Goal: Use online tool/utility: Utilize a website feature to perform a specific function

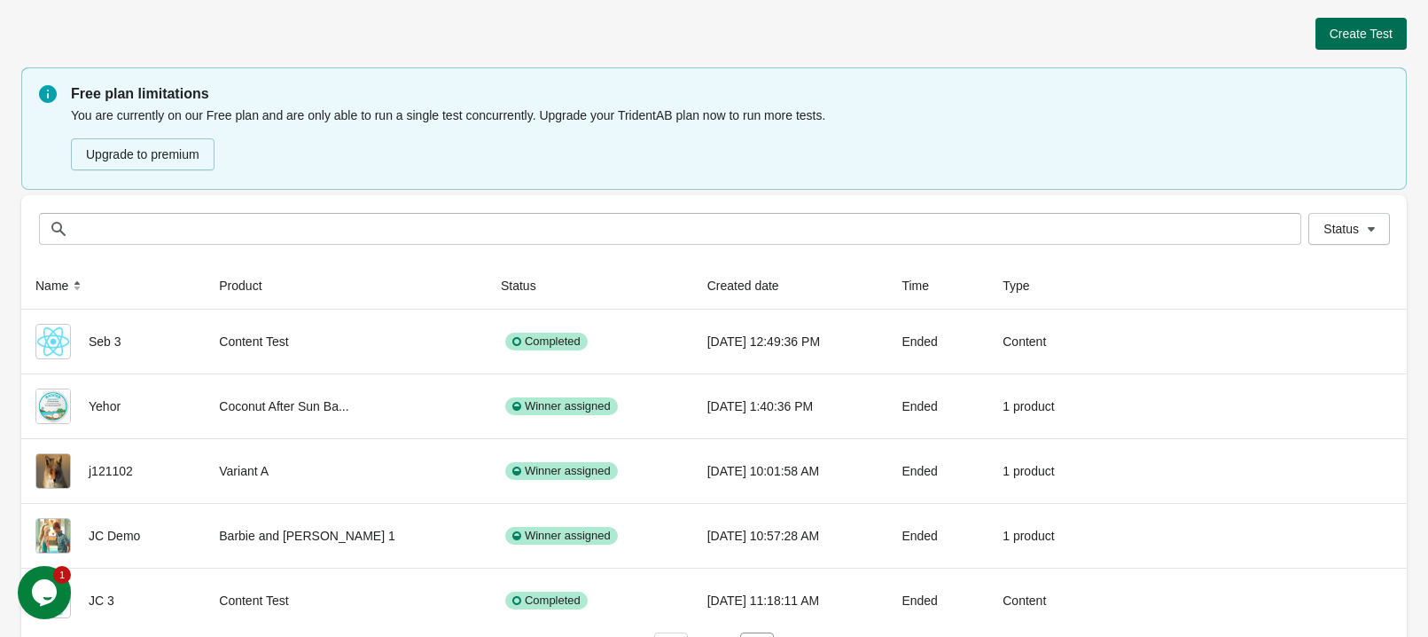
click at [1385, 28] on span "Create Test" at bounding box center [1361, 34] width 63 height 14
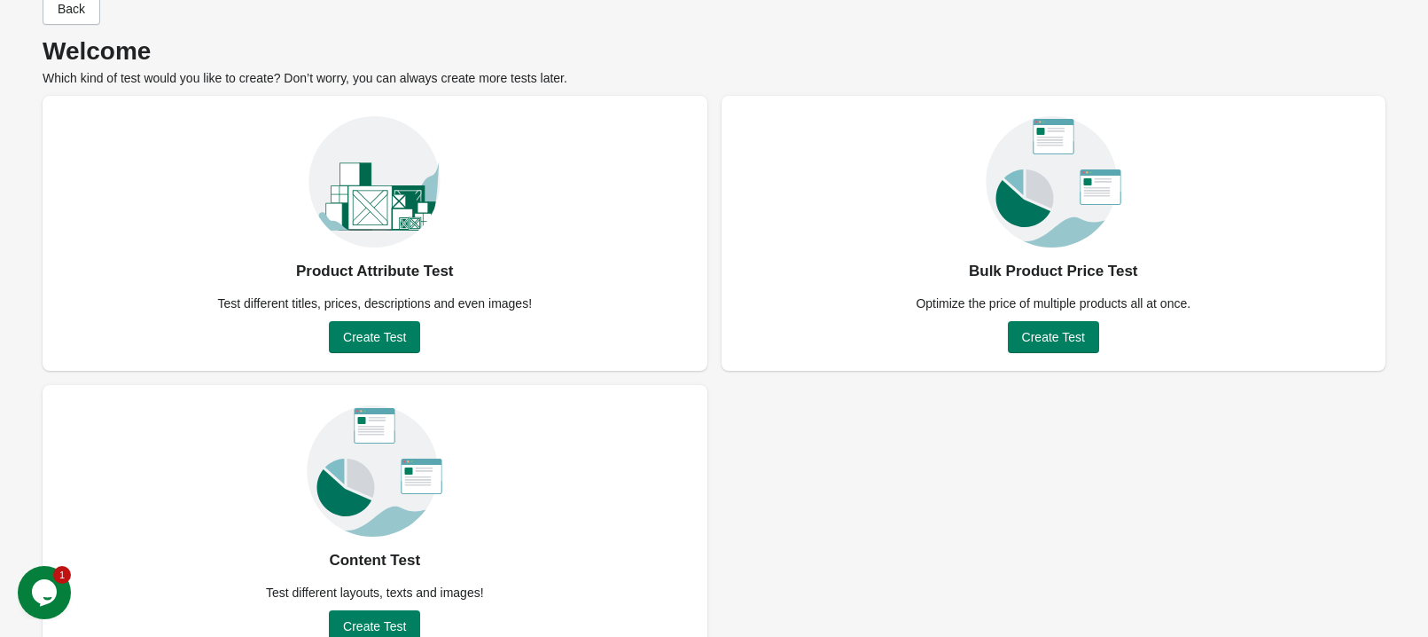
scroll to position [78, 0]
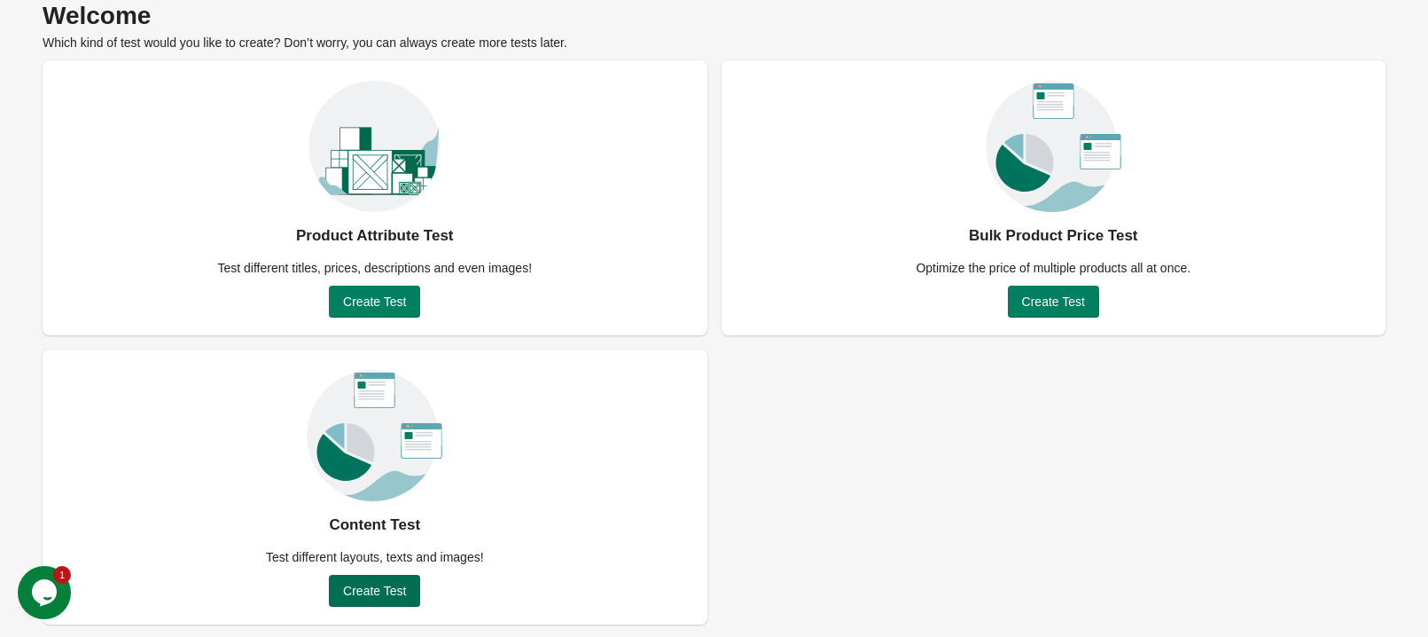
click at [372, 591] on span "Create Test" at bounding box center [374, 590] width 63 height 14
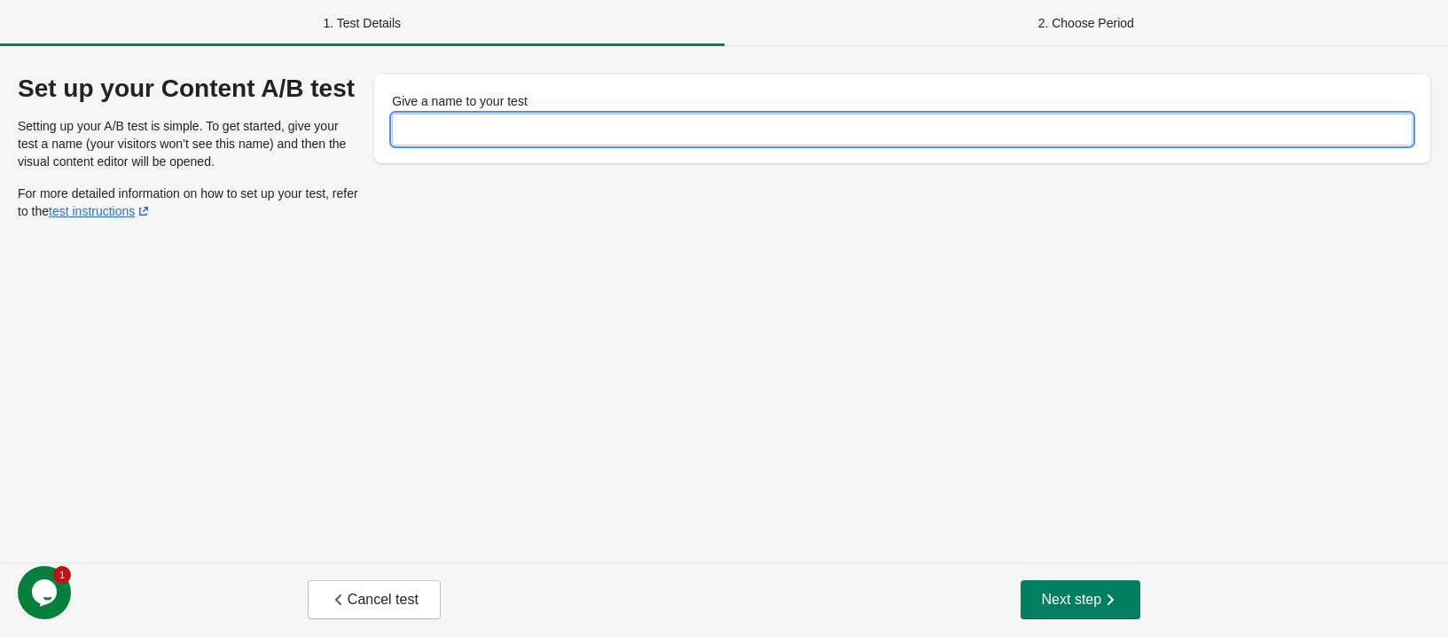
click at [480, 121] on input "Give a name to your test" at bounding box center [902, 129] width 1021 height 32
type input "******"
click at [1054, 607] on span "Next step" at bounding box center [1081, 600] width 78 height 18
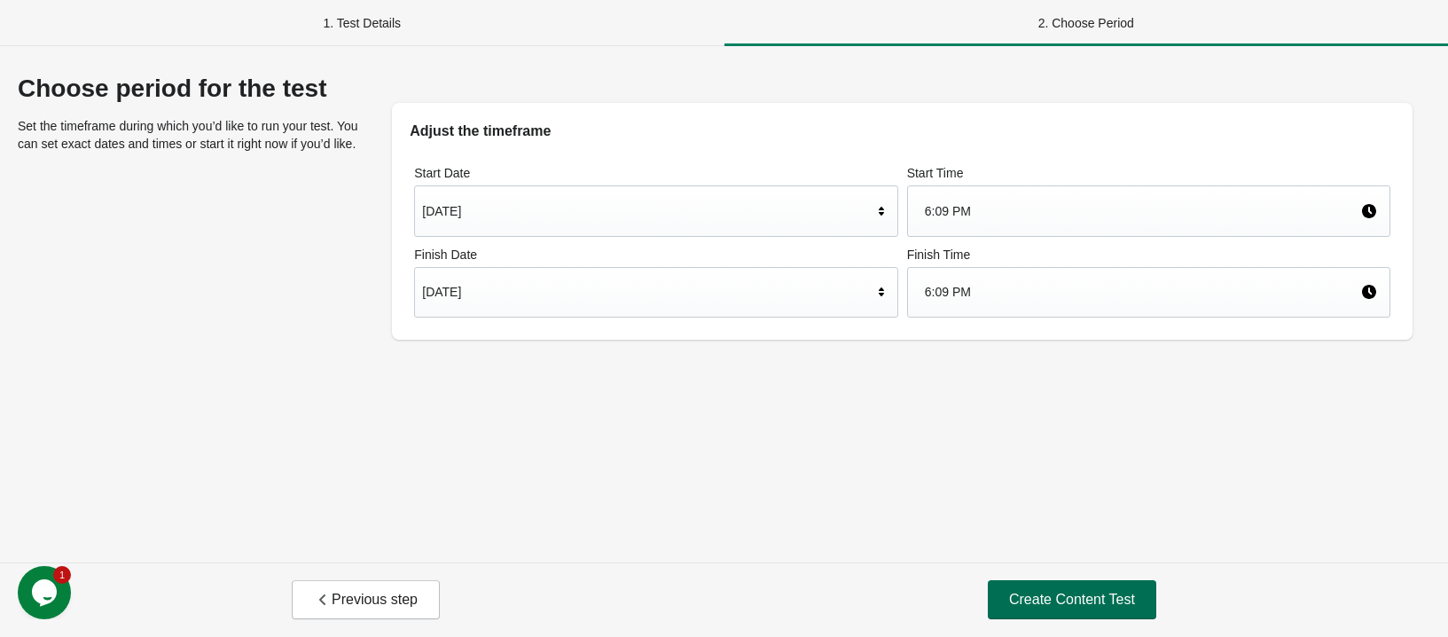
click at [1052, 601] on span "Create Content Test" at bounding box center [1072, 600] width 126 height 18
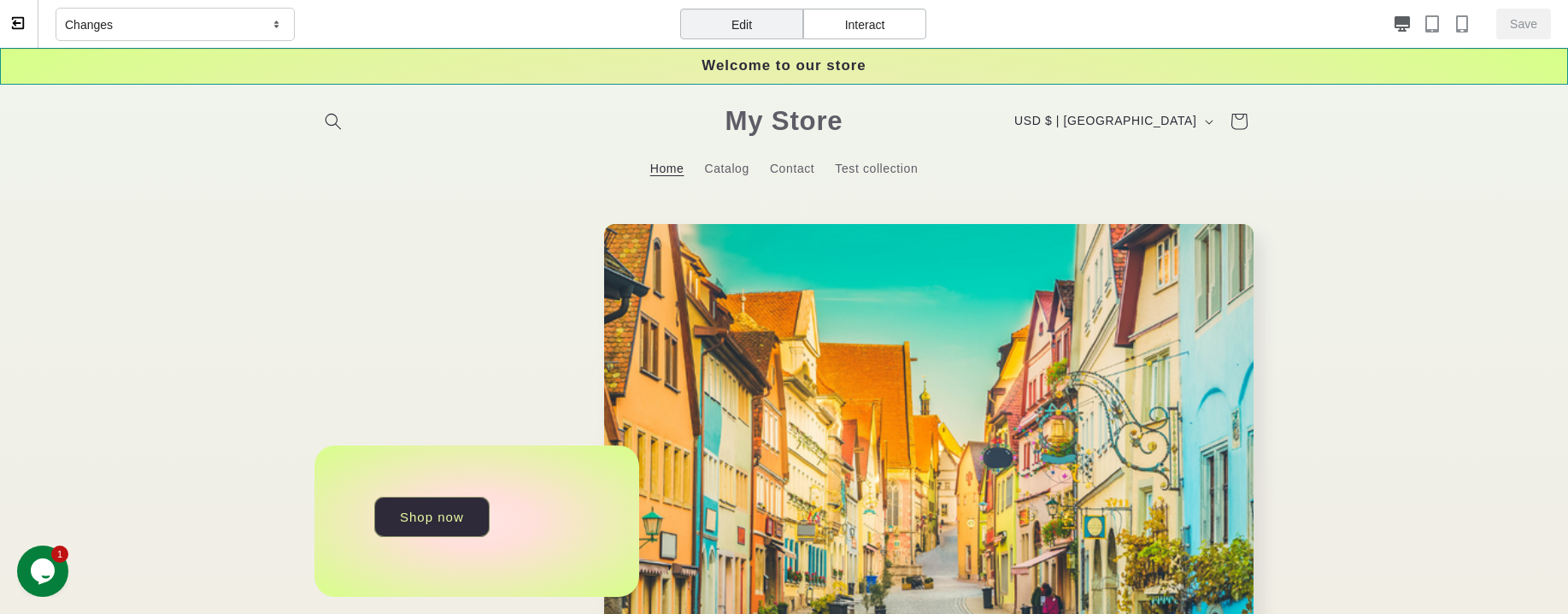
click at [1395, 63] on div "Welcome to our store" at bounding box center [784, 67] width 1568 height 37
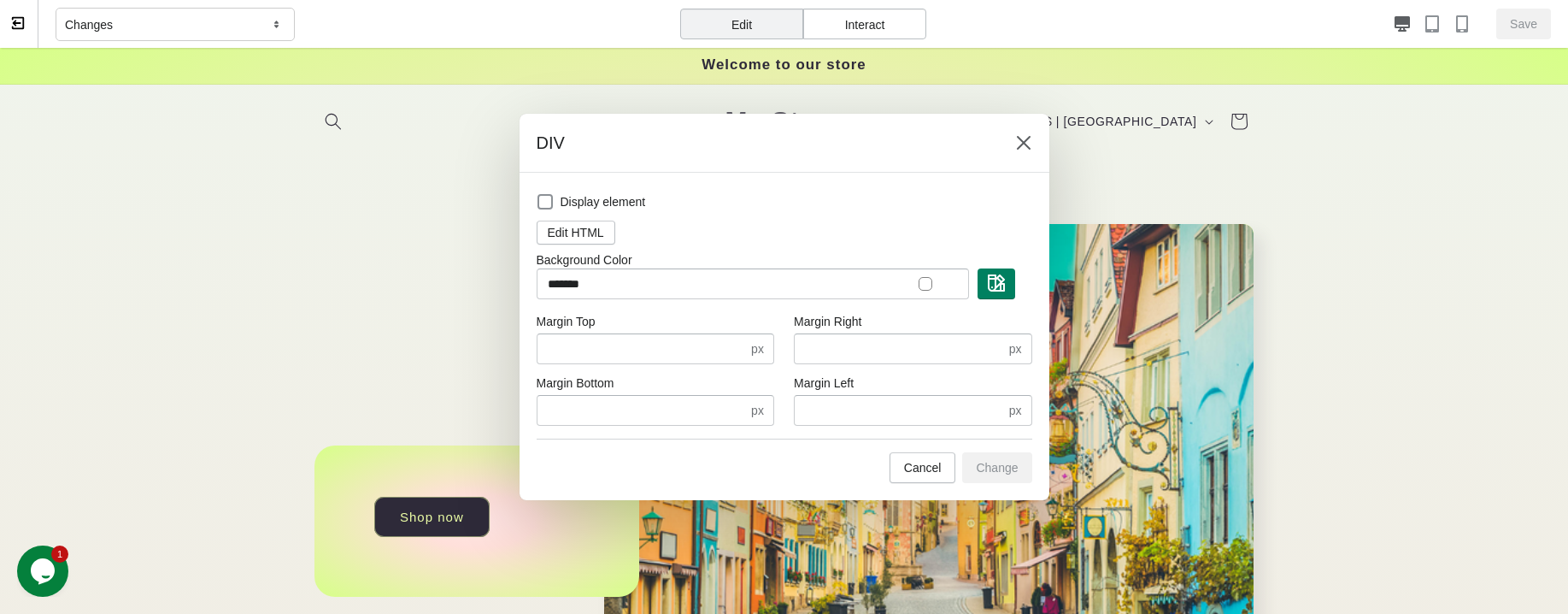
click at [921, 286] on div at bounding box center [925, 283] width 13 height 13
click at [1001, 280] on img "button" at bounding box center [997, 283] width 17 height 17
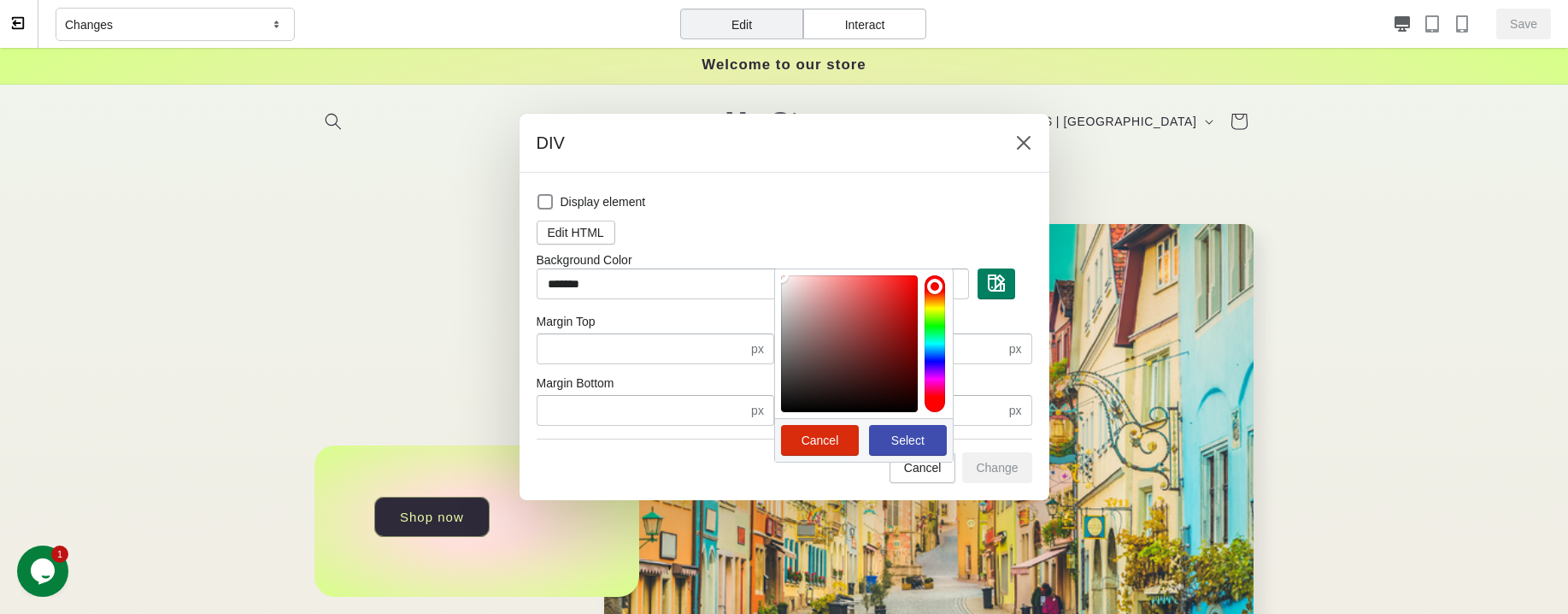
click at [934, 376] on div at bounding box center [934, 344] width 20 height 137
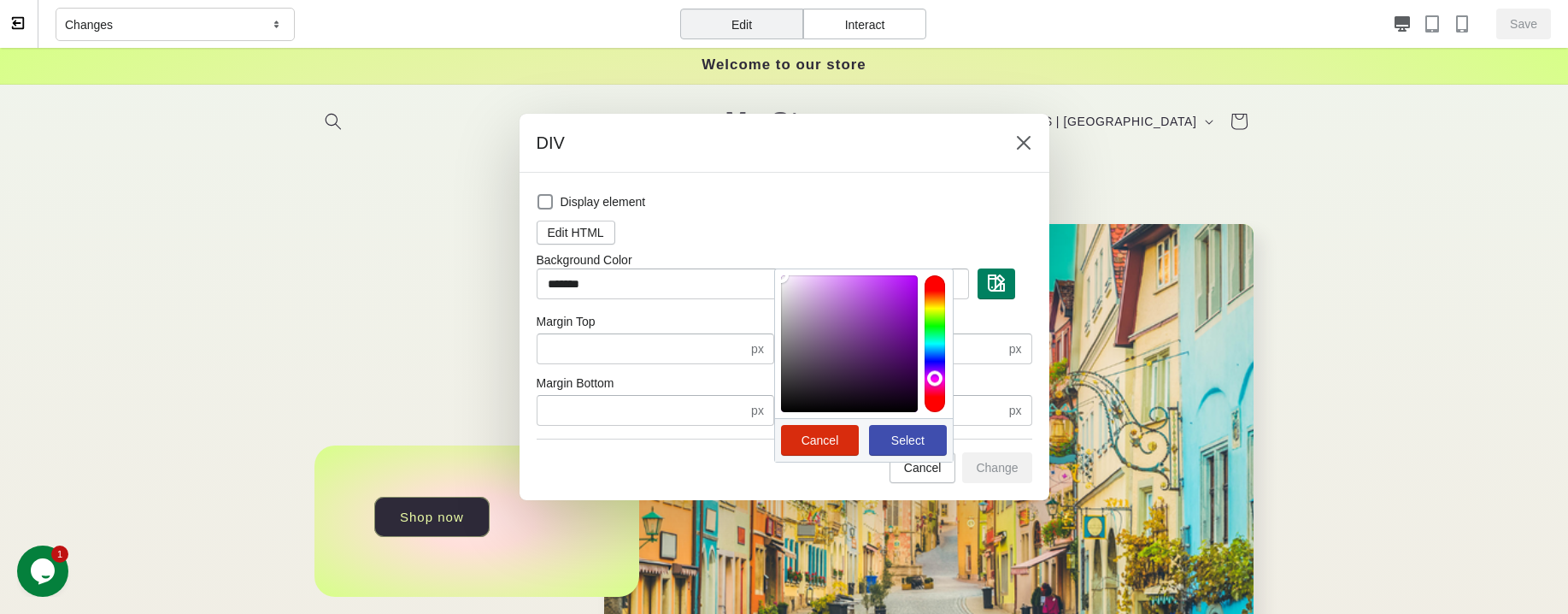
click at [900, 434] on span "Select" at bounding box center [908, 440] width 34 height 13
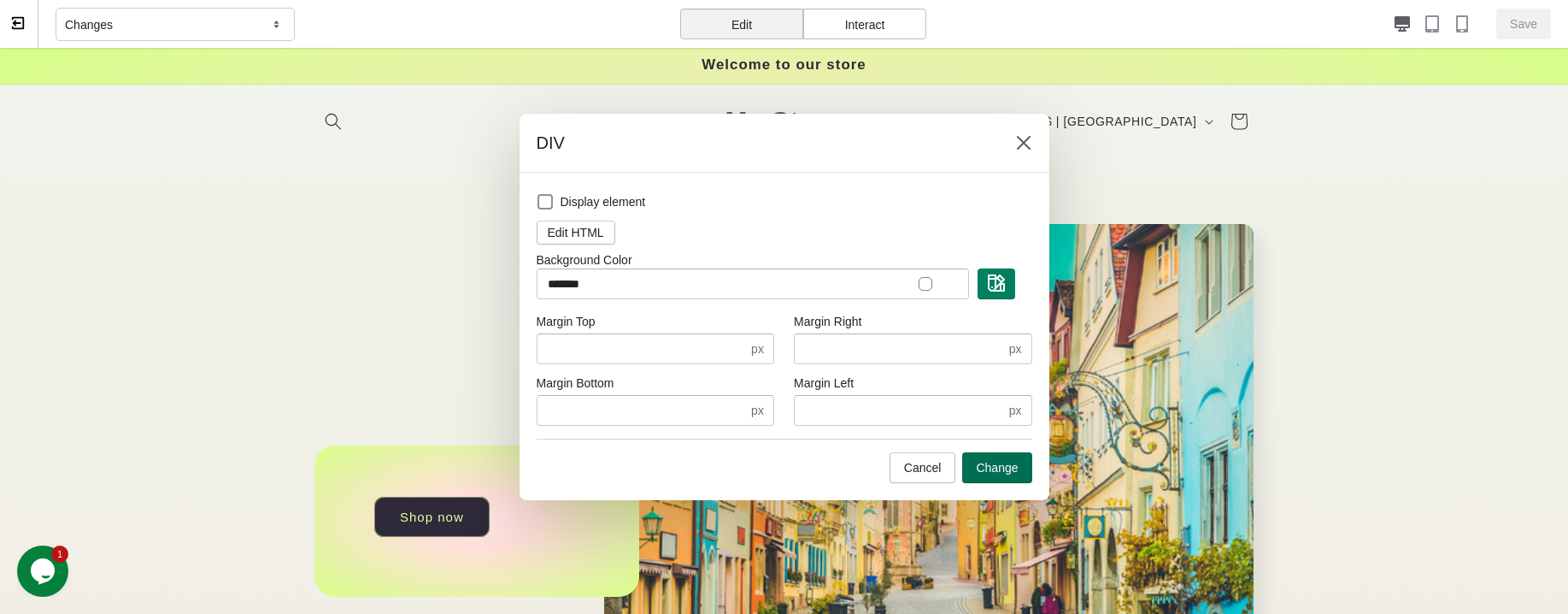
click at [1002, 468] on span "Change" at bounding box center [997, 467] width 41 height 13
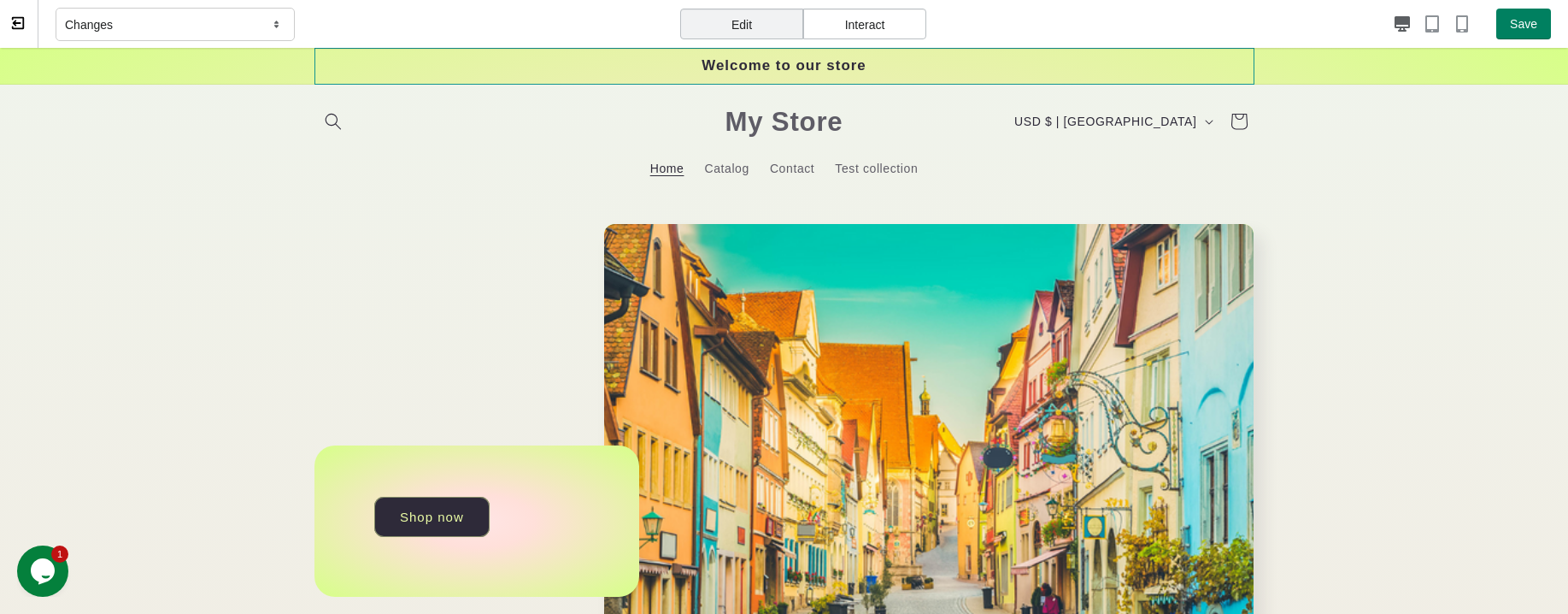
click at [931, 62] on div "Welcome to our store" at bounding box center [784, 67] width 940 height 37
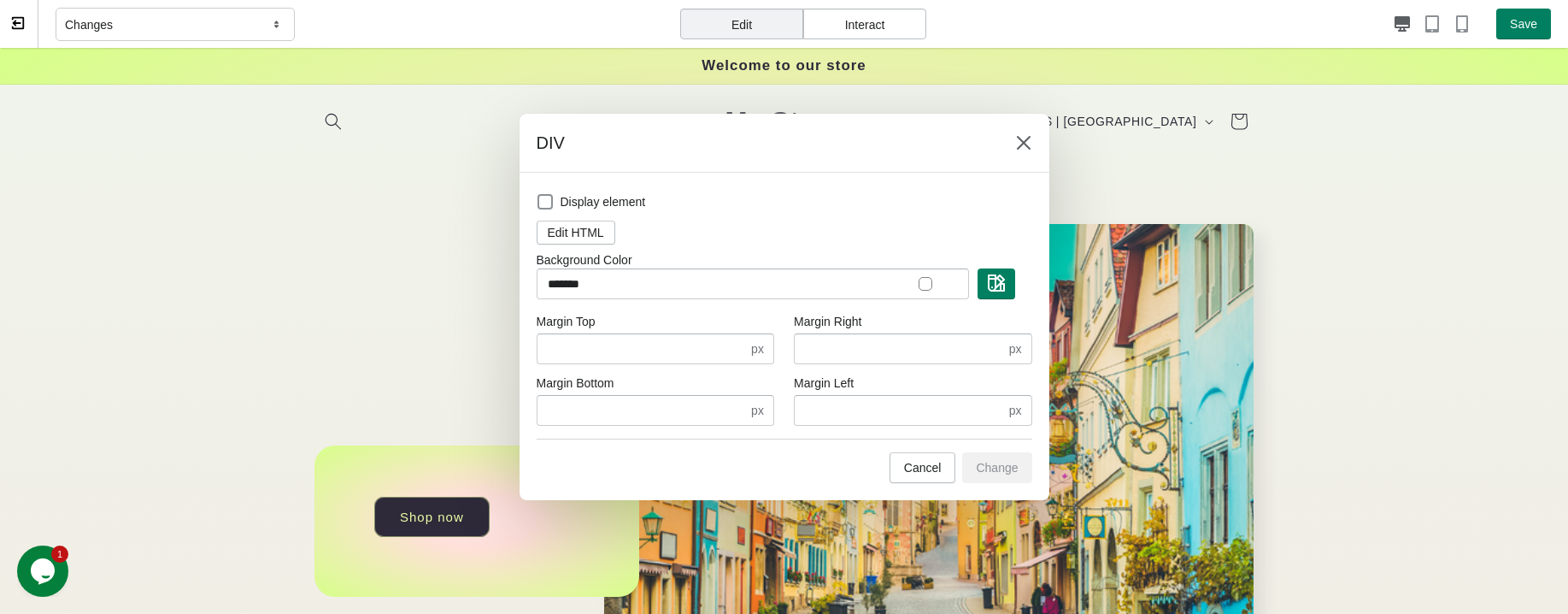
click at [924, 279] on div at bounding box center [925, 283] width 13 height 13
click at [1008, 278] on button "button" at bounding box center [996, 283] width 38 height 31
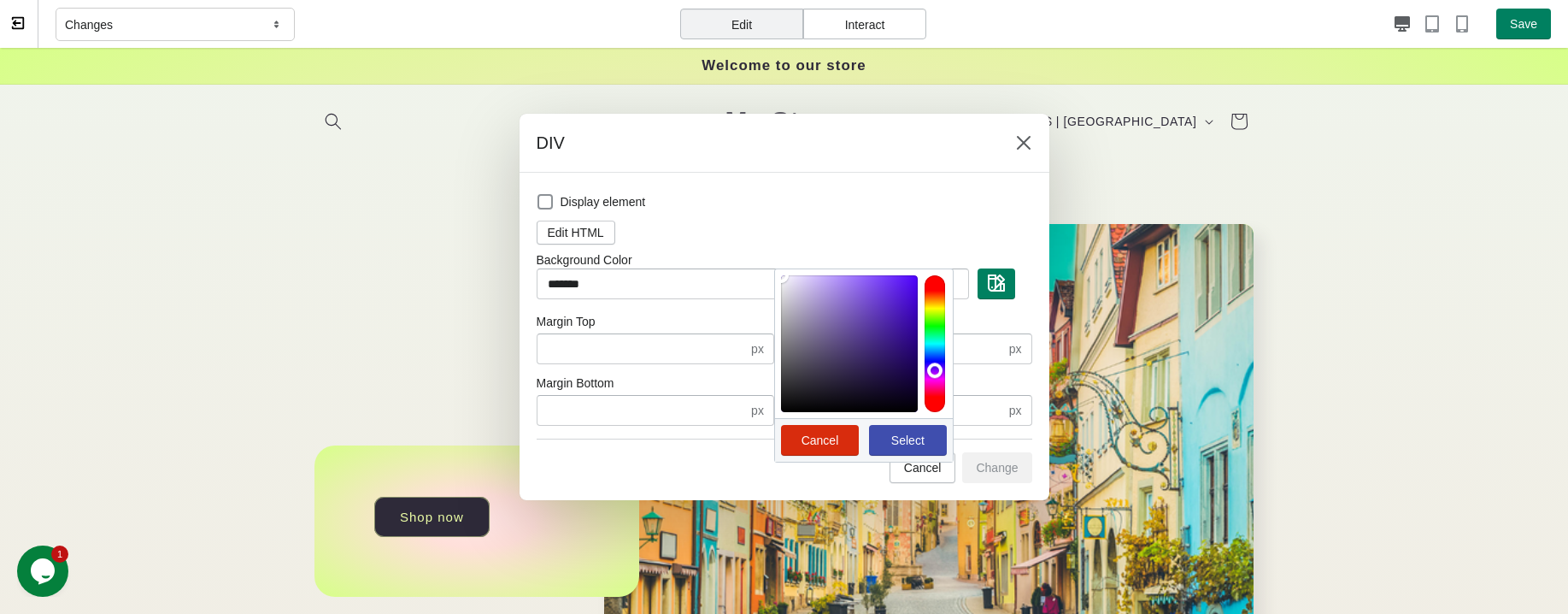
click at [938, 368] on div at bounding box center [934, 344] width 20 height 137
click at [909, 286] on div at bounding box center [849, 344] width 137 height 137
click at [920, 426] on button "Select" at bounding box center [908, 440] width 78 height 31
type input "*******"
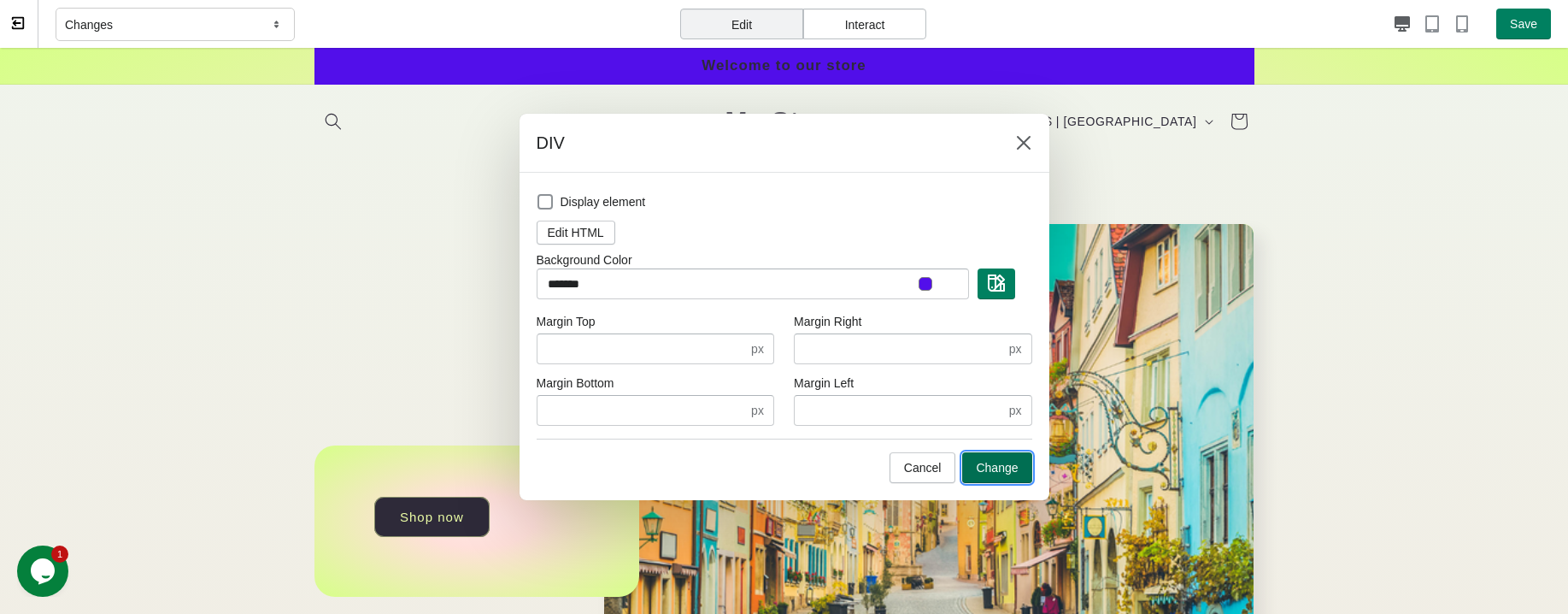
drag, startPoint x: 989, startPoint y: 464, endPoint x: 972, endPoint y: 402, distance: 64.3
click at [989, 464] on span "Change" at bounding box center [997, 467] width 41 height 13
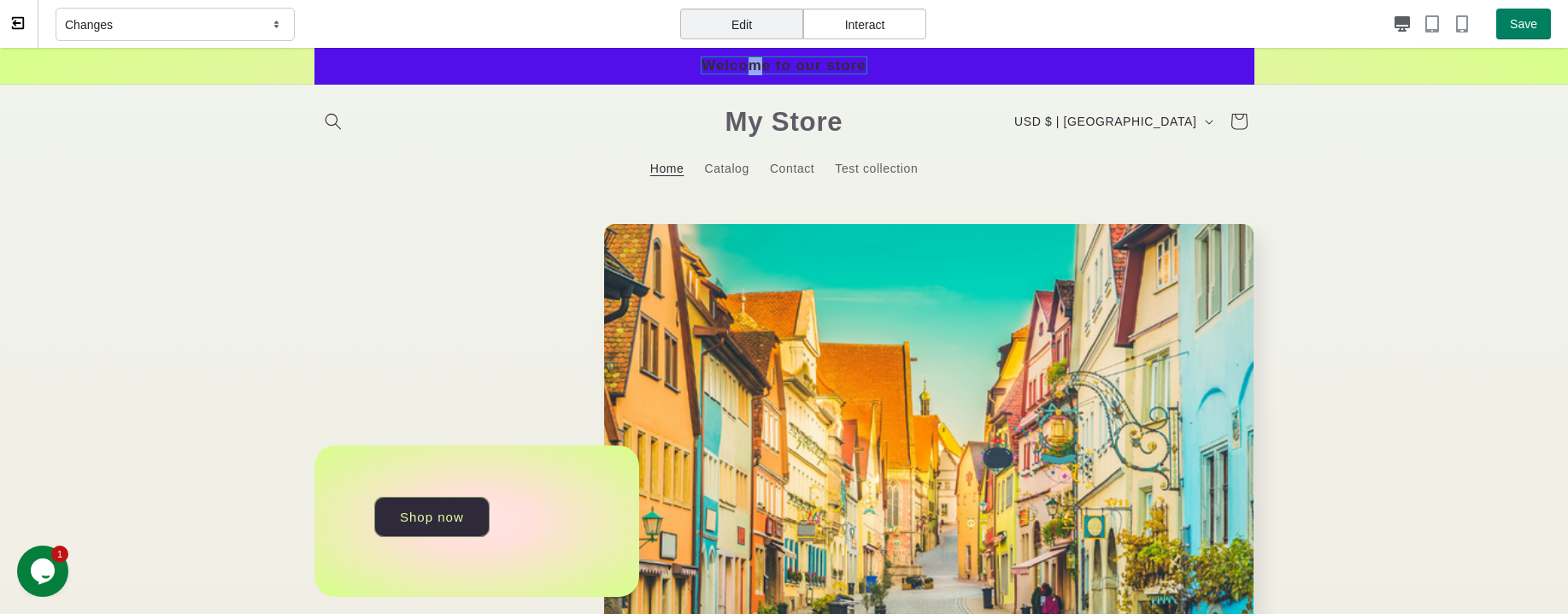
click at [745, 62] on span "Welcome to our store" at bounding box center [784, 66] width 166 height 18
select select "**********"
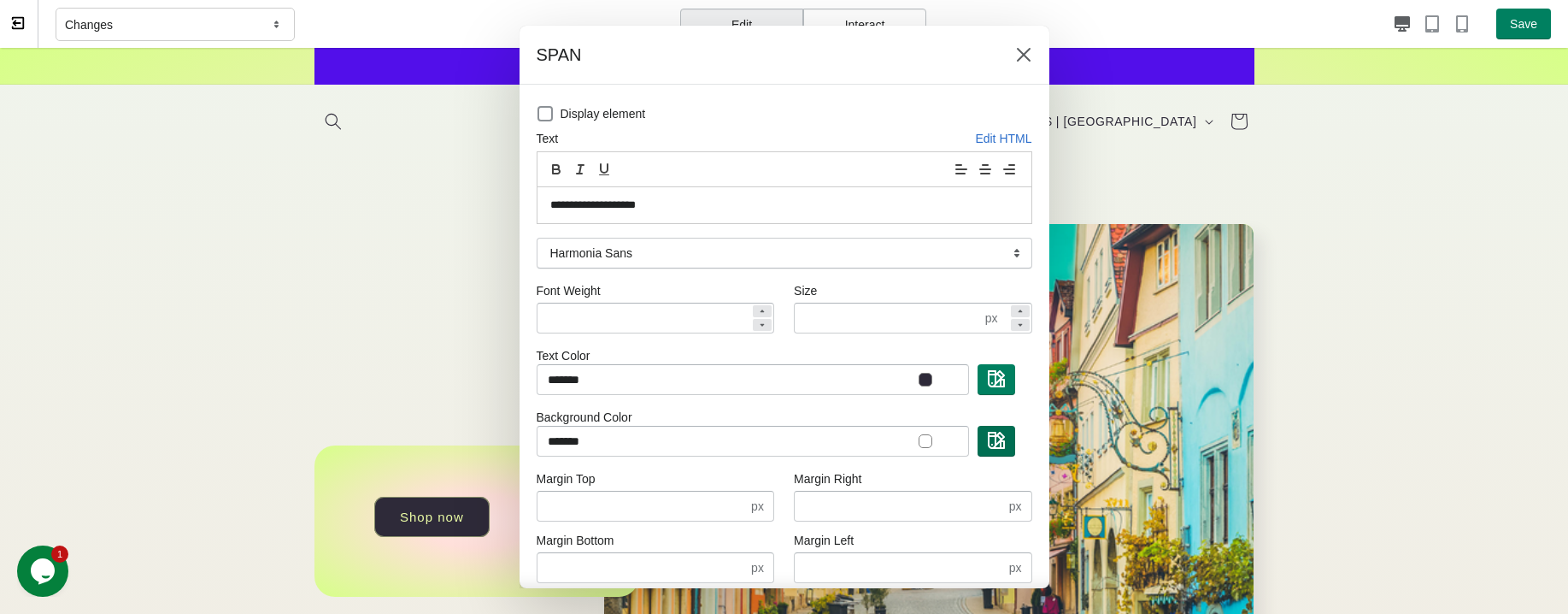
click at [988, 444] on img "button" at bounding box center [997, 440] width 17 height 17
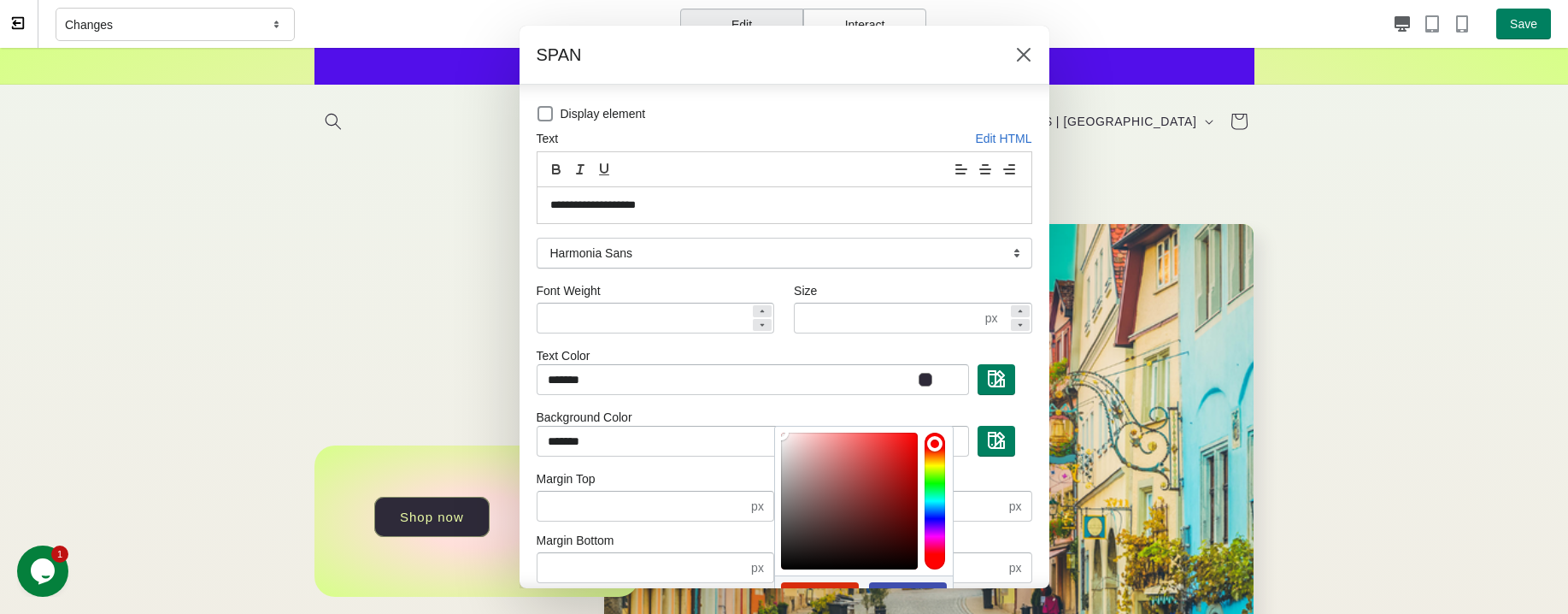
scroll to position [71, 0]
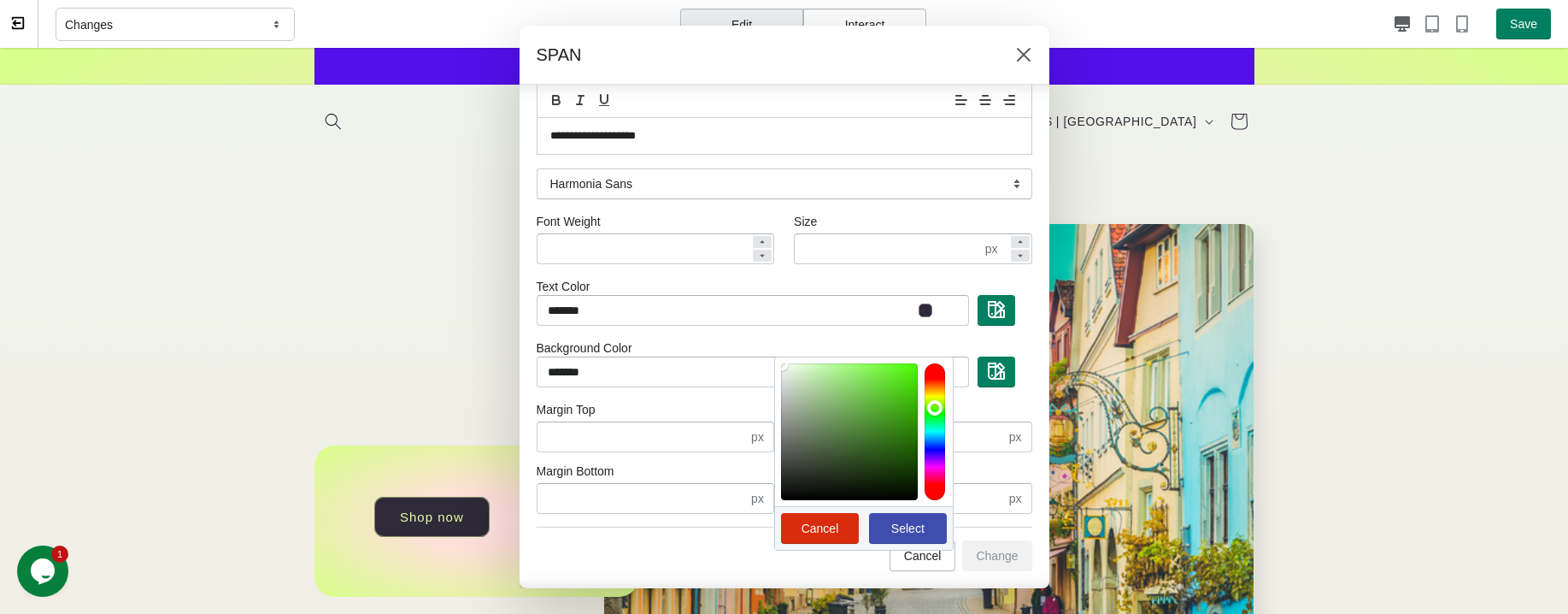
click at [924, 407] on div at bounding box center [934, 432] width 20 height 137
click at [896, 522] on span "Select" at bounding box center [908, 528] width 34 height 13
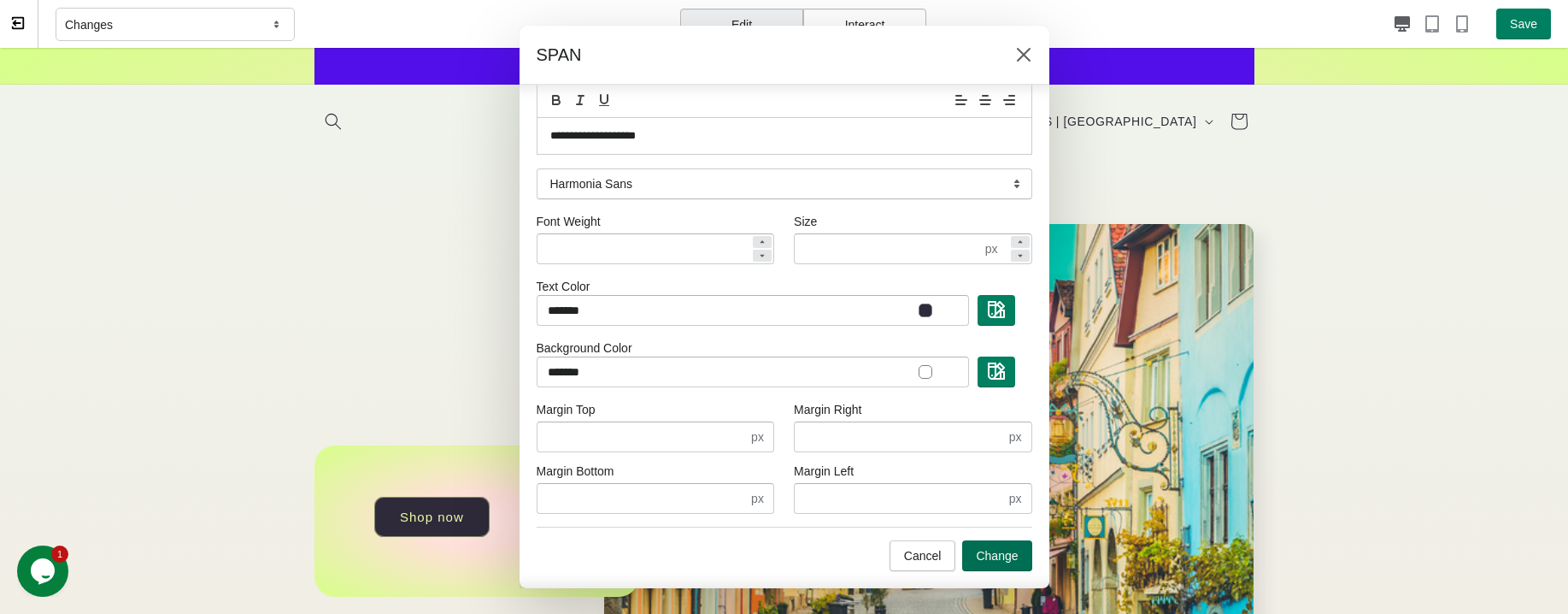
click at [976, 548] on span "Change" at bounding box center [997, 555] width 41 height 13
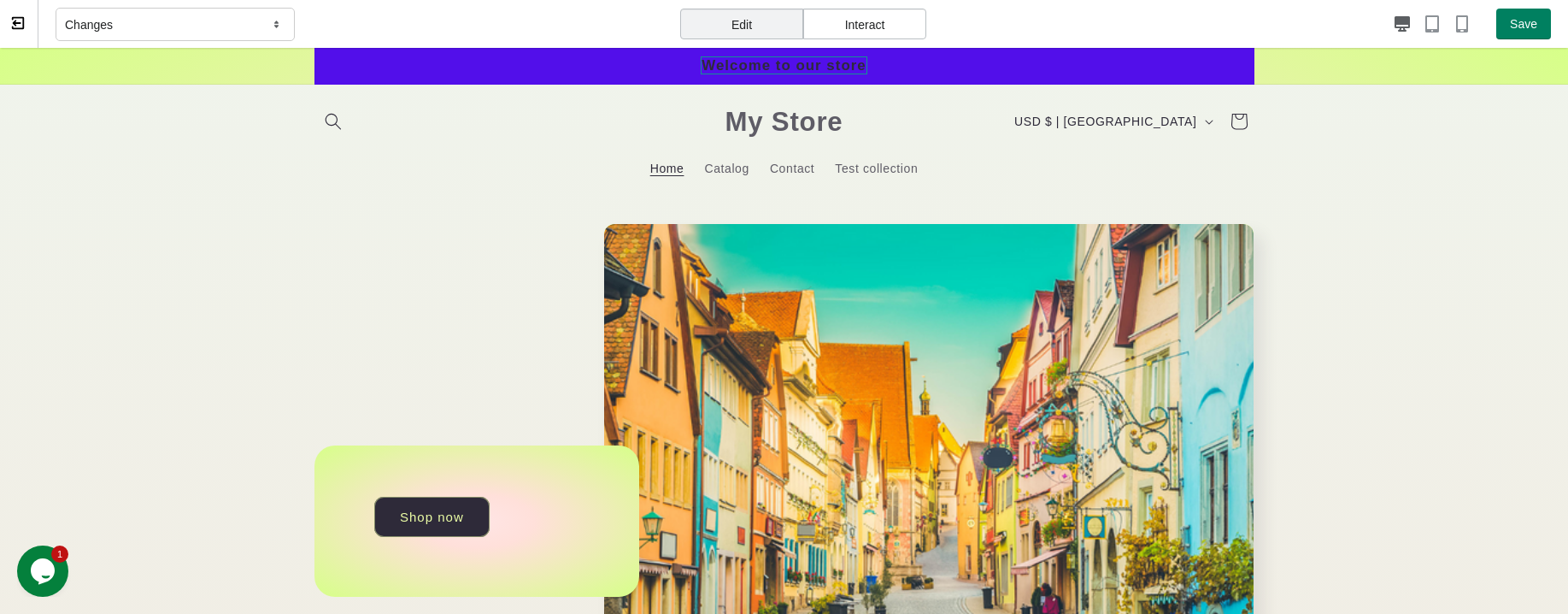
click at [757, 61] on span "Welcome to our store" at bounding box center [784, 66] width 166 height 18
select select "**********"
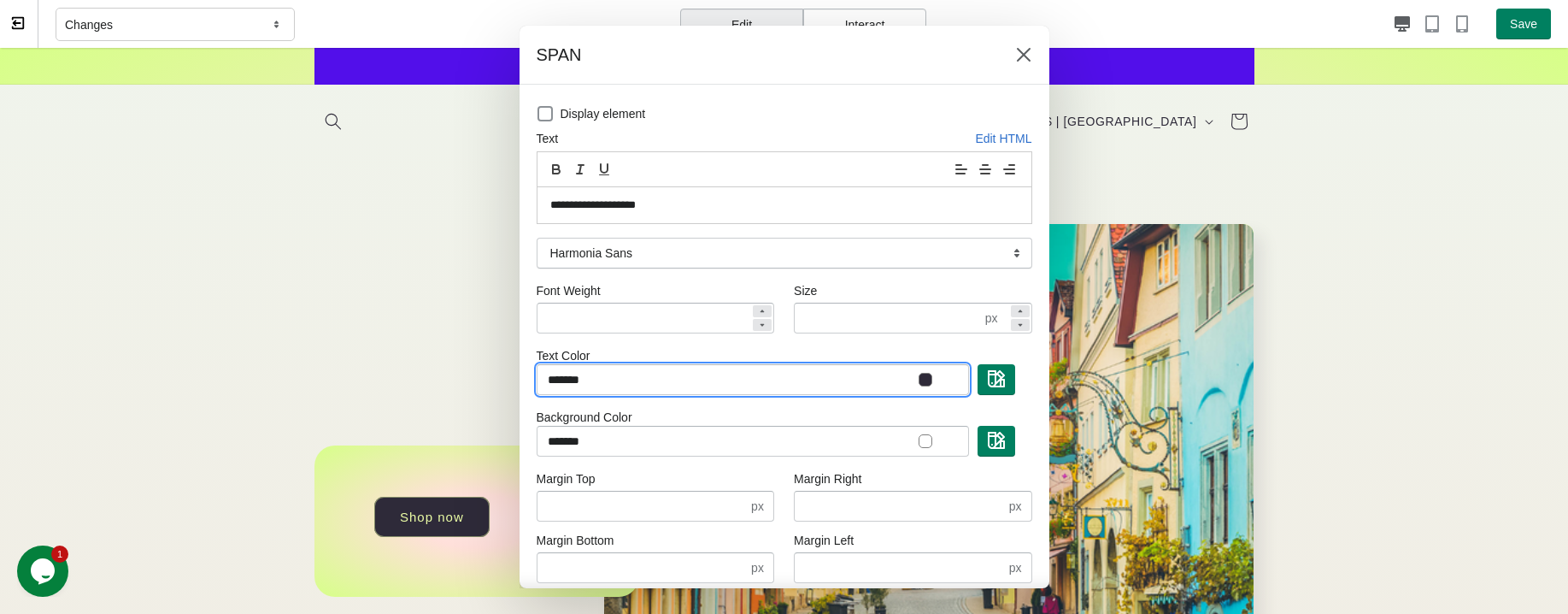
click at [909, 367] on input "*******" at bounding box center [753, 380] width 433 height 31
click at [918, 379] on div at bounding box center [925, 380] width 13 height 13
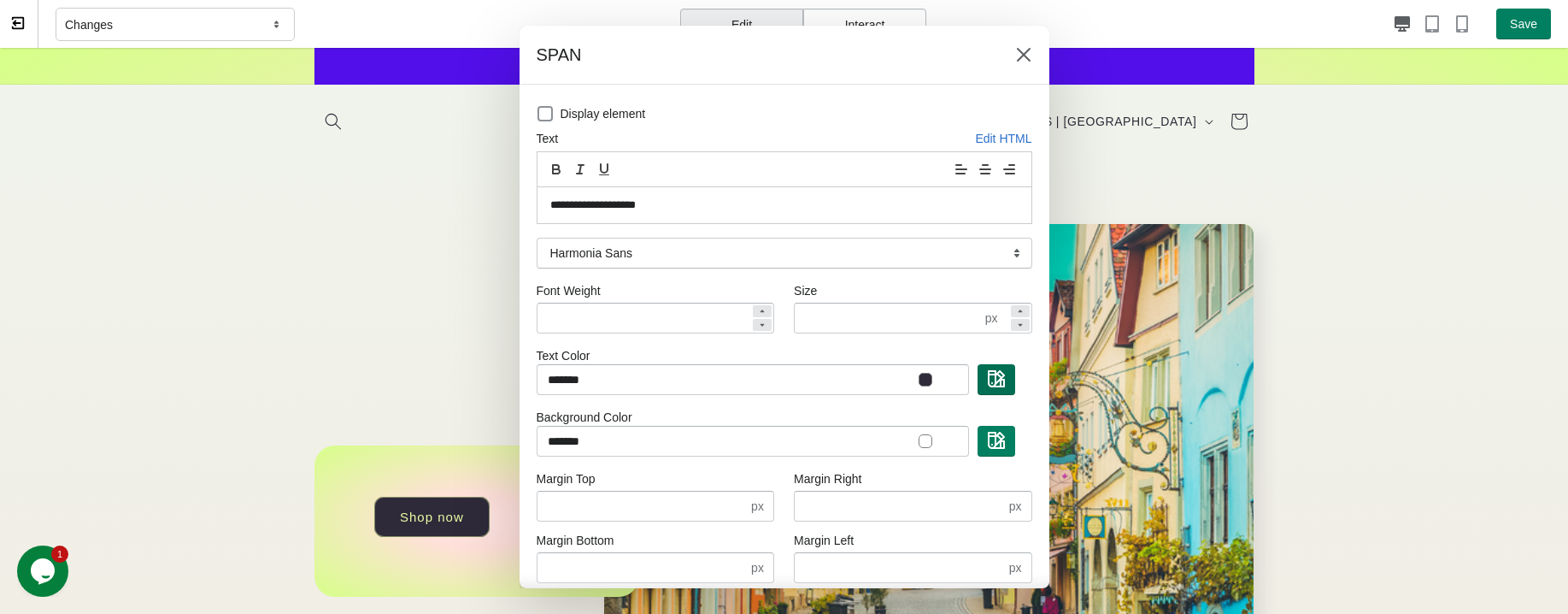
click at [977, 377] on button "button" at bounding box center [996, 380] width 38 height 31
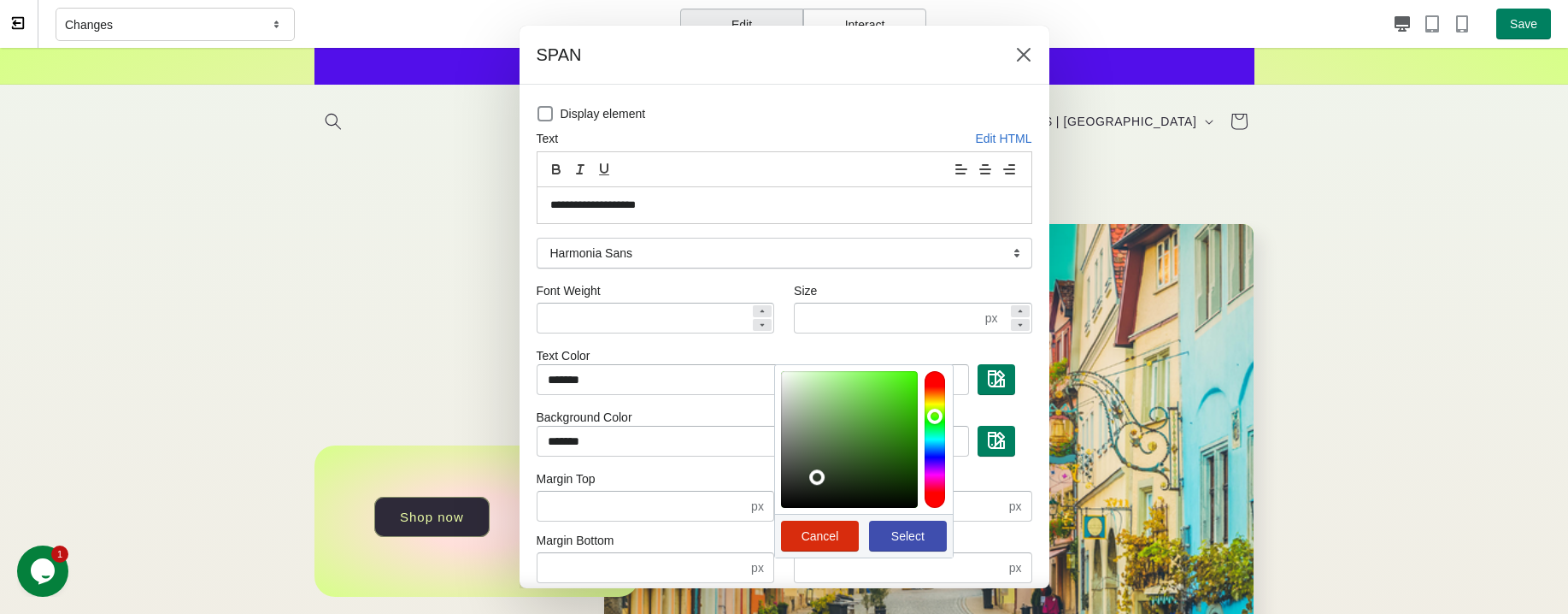
click at [924, 416] on div at bounding box center [934, 440] width 20 height 137
click at [895, 525] on button "Select" at bounding box center [908, 536] width 78 height 31
type input "*******"
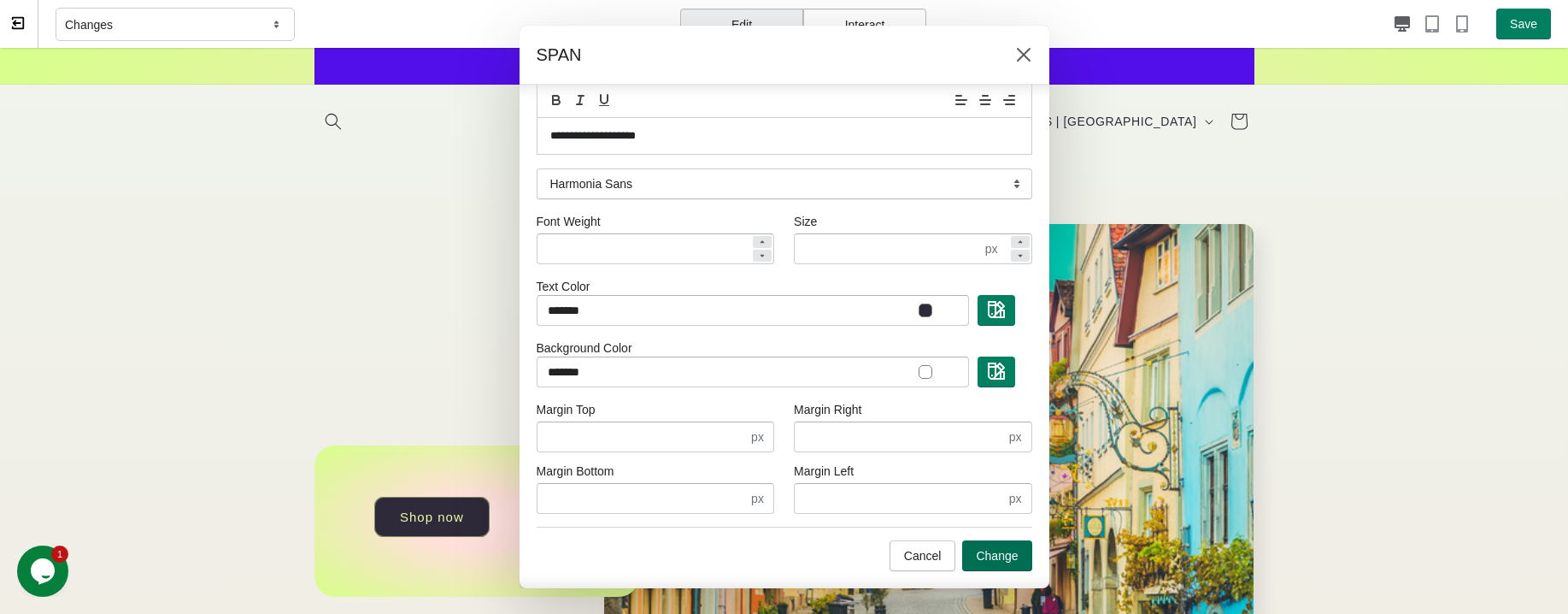
click at [976, 555] on span "Change" at bounding box center [997, 555] width 41 height 13
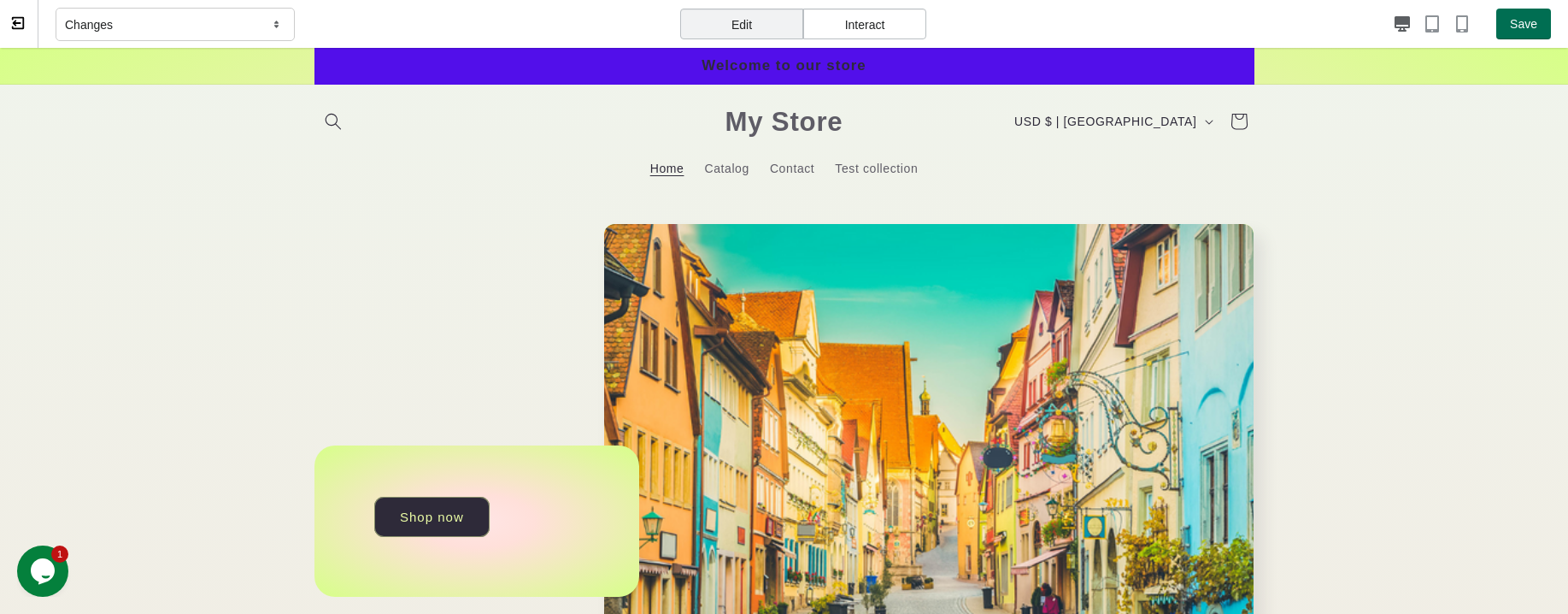
click at [1395, 24] on span "Save" at bounding box center [1524, 24] width 27 height 13
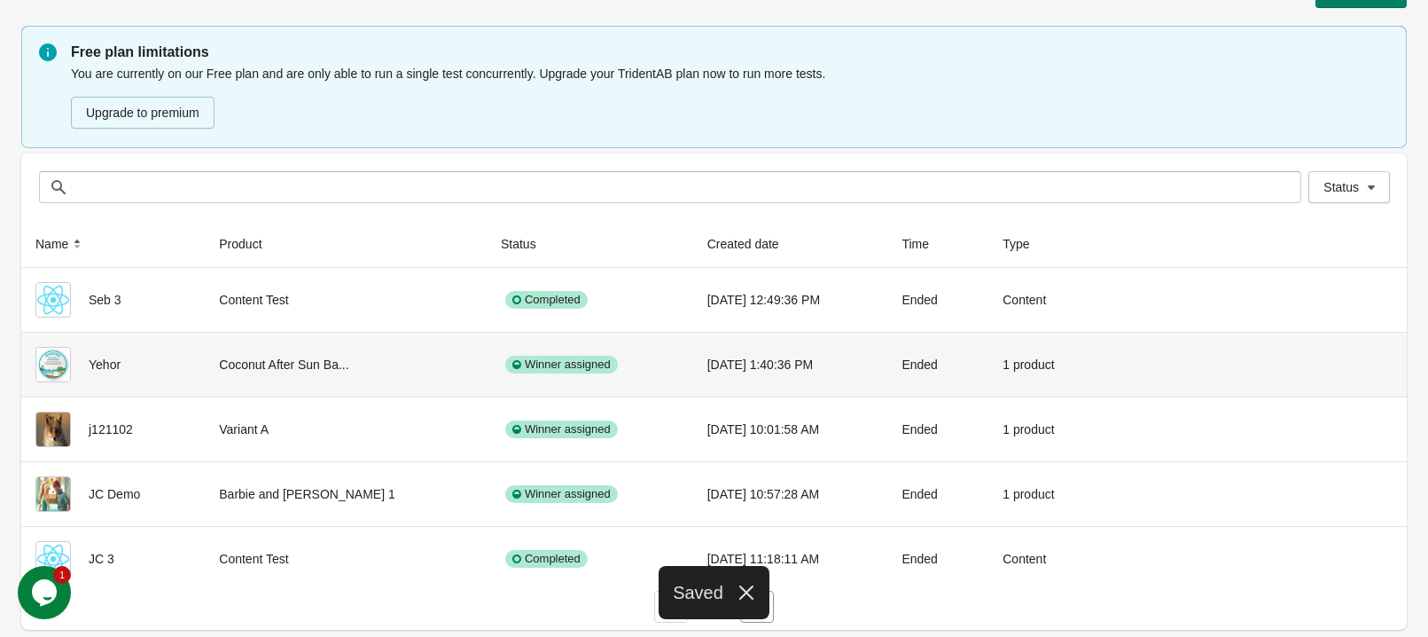
scroll to position [43, 0]
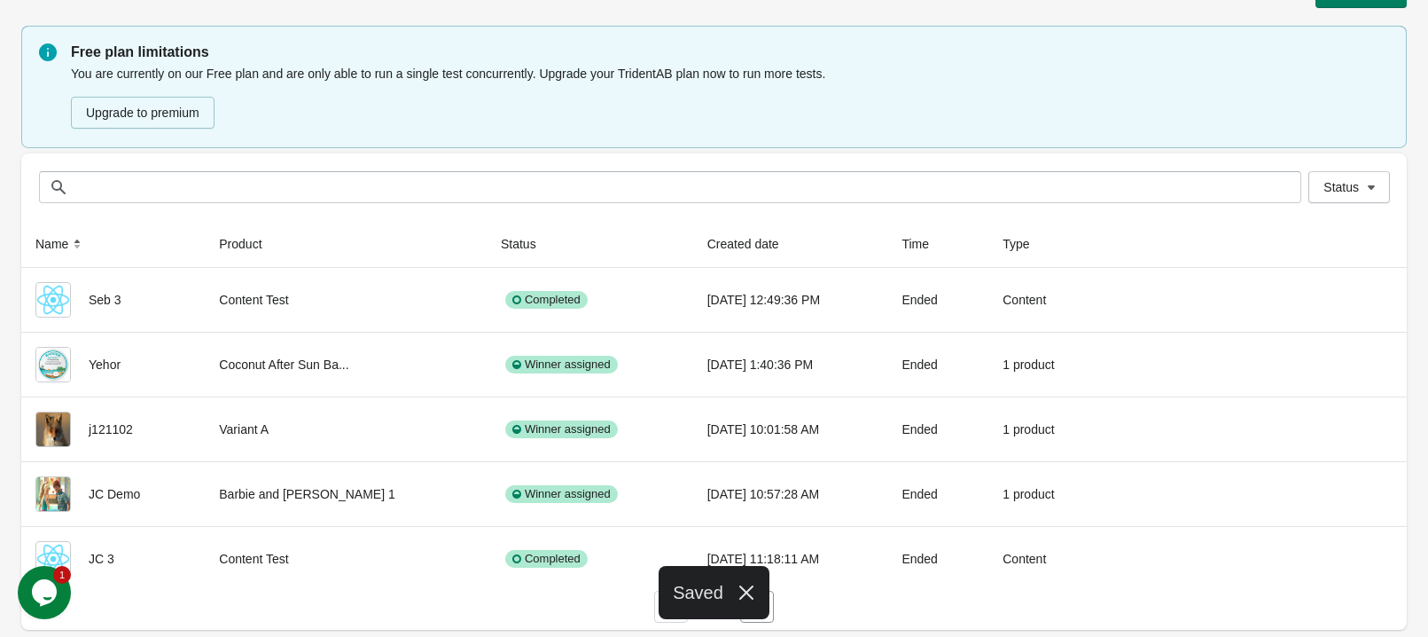
click at [750, 598] on icon "button" at bounding box center [746, 592] width 14 height 14
click at [748, 606] on icon "button" at bounding box center [757, 607] width 18 height 18
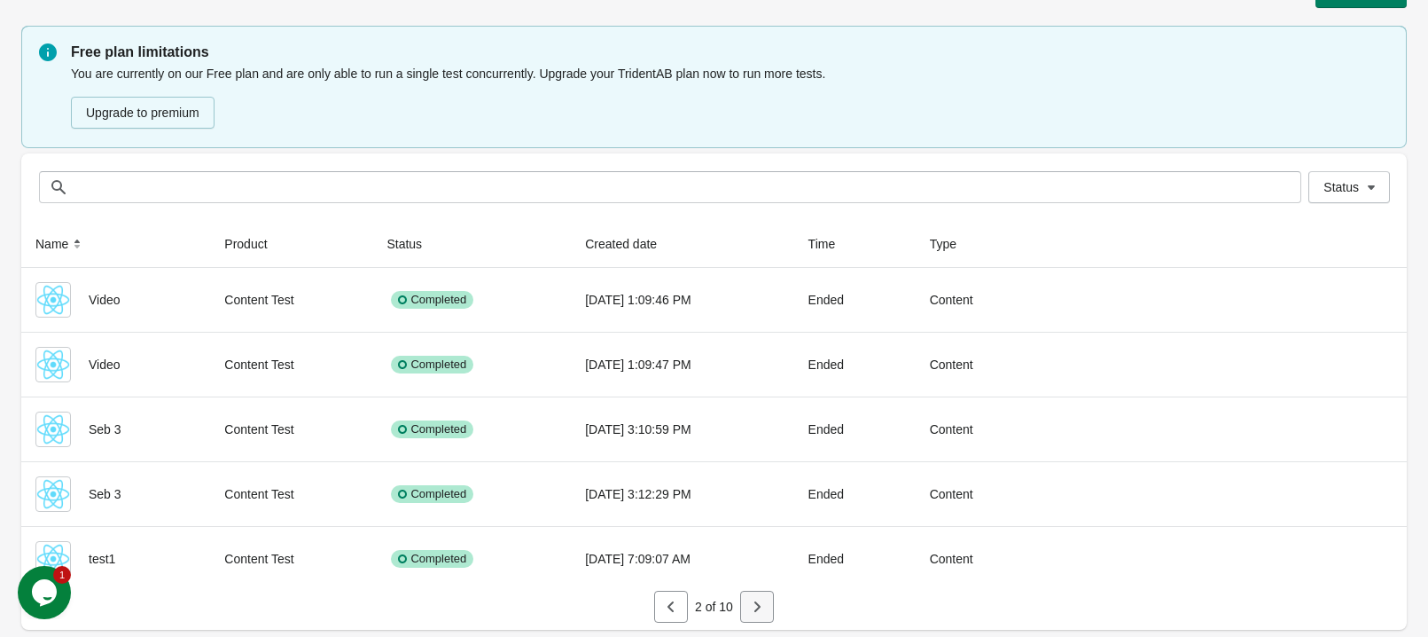
click at [762, 604] on icon "button" at bounding box center [757, 607] width 18 height 18
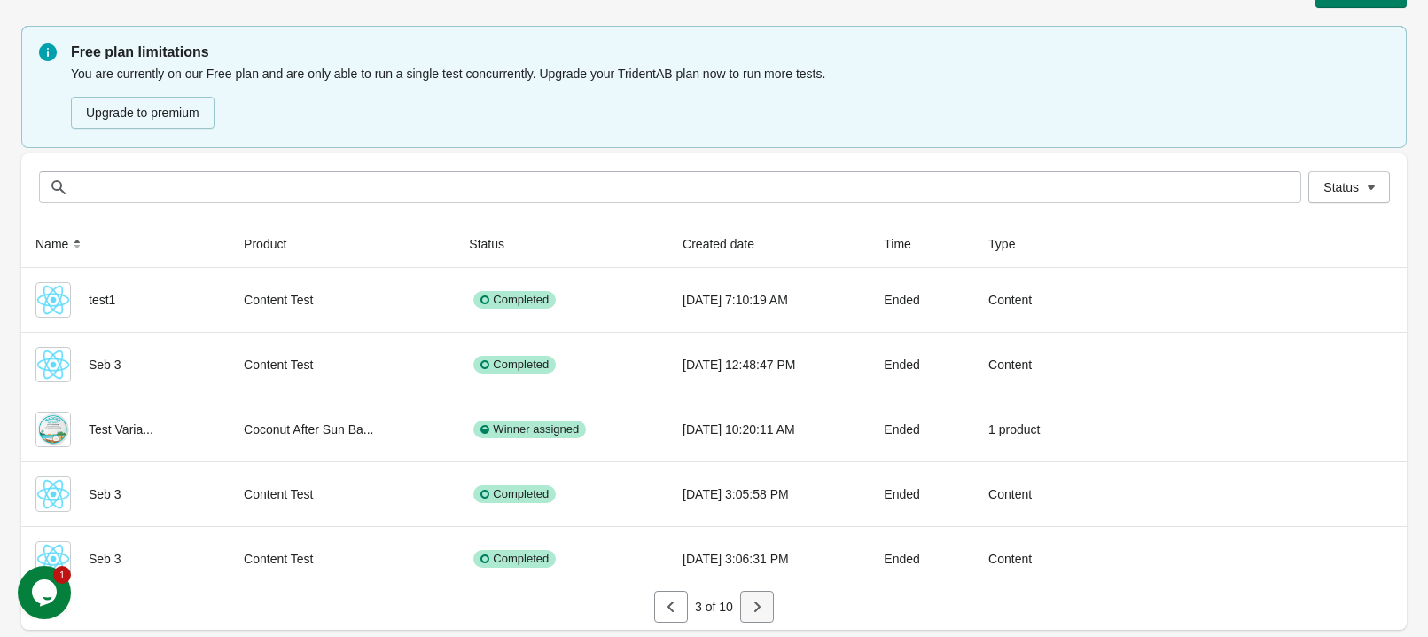
click at [744, 598] on button "button" at bounding box center [757, 607] width 34 height 32
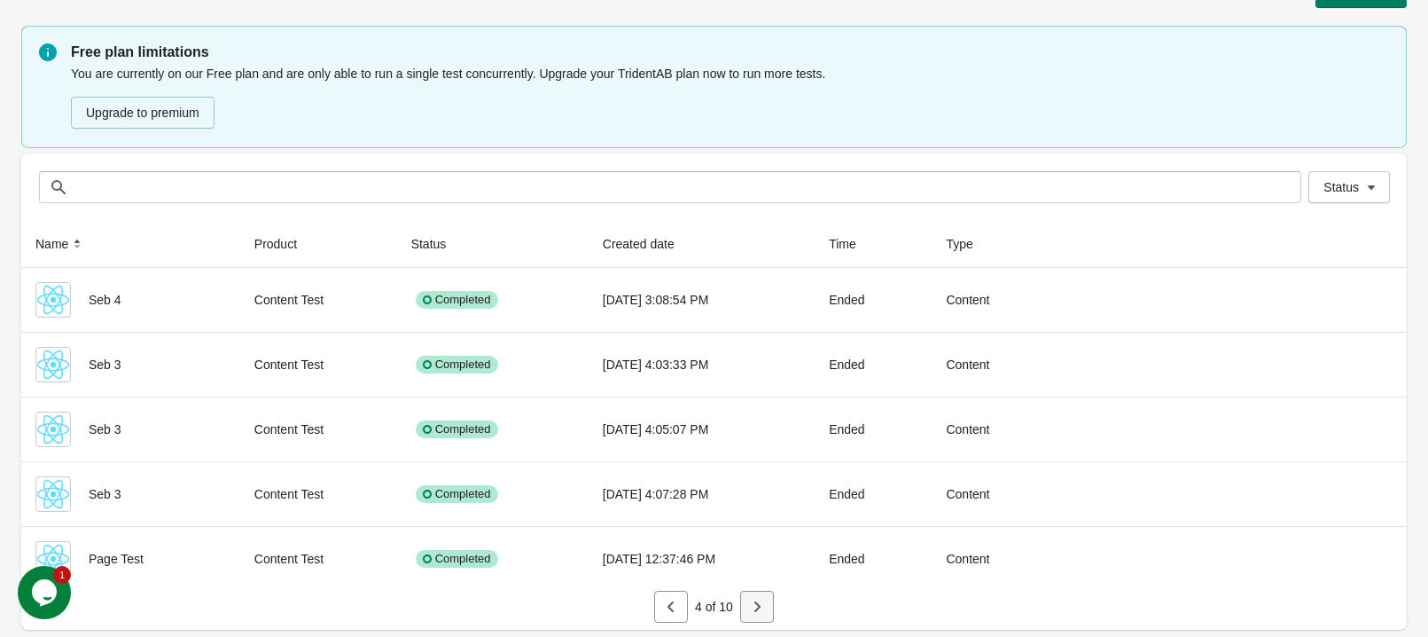
click at [750, 605] on icon "button" at bounding box center [757, 607] width 18 height 18
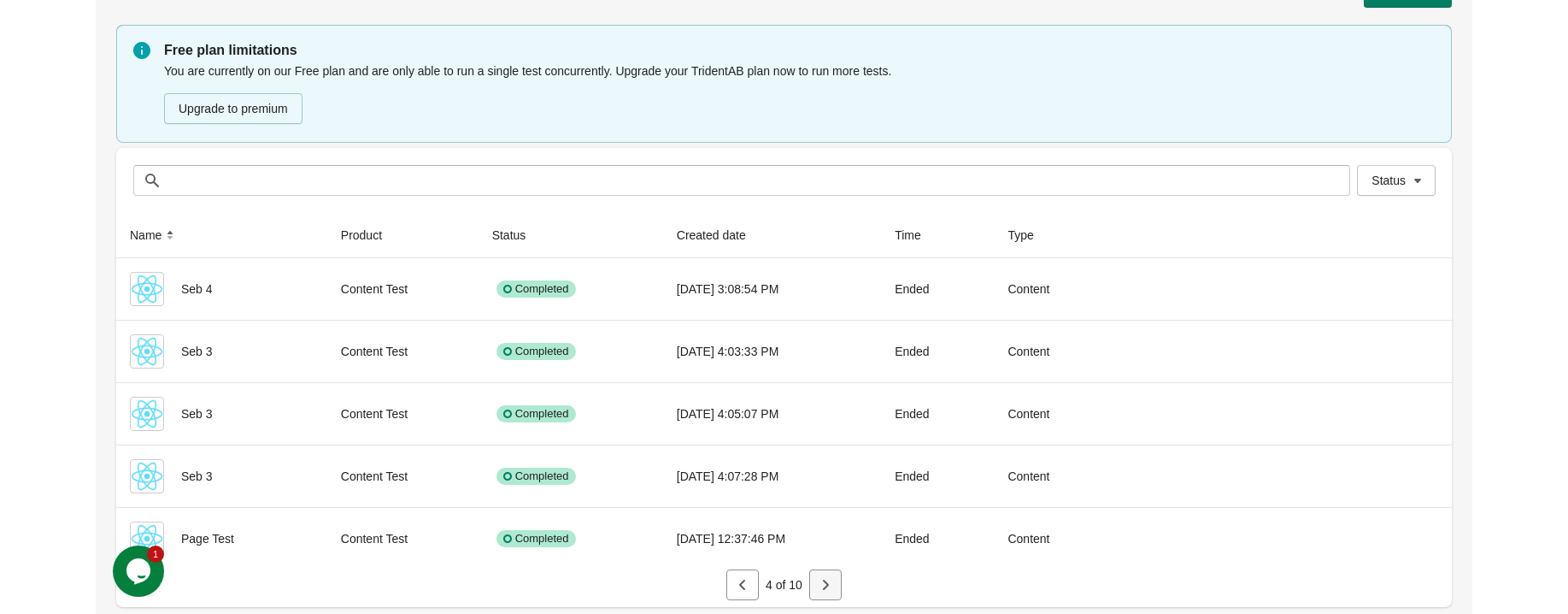
scroll to position [0, 0]
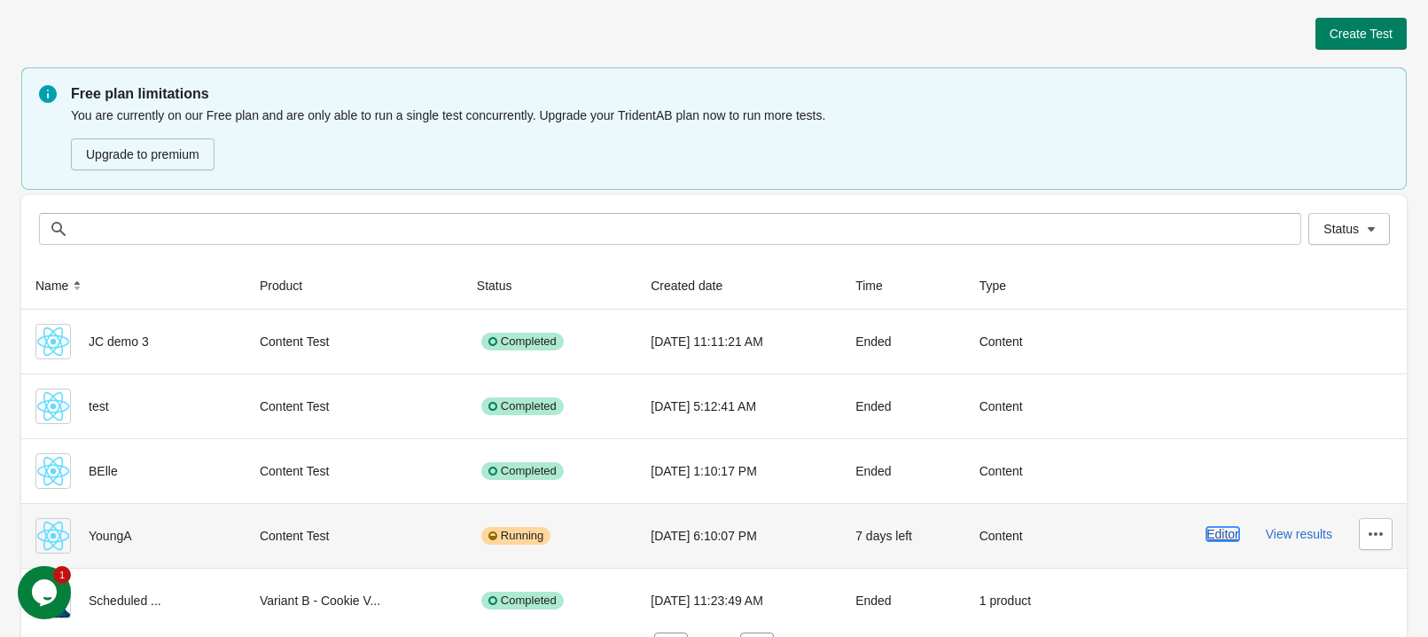
click at [1234, 539] on button "Editor" at bounding box center [1223, 534] width 33 height 14
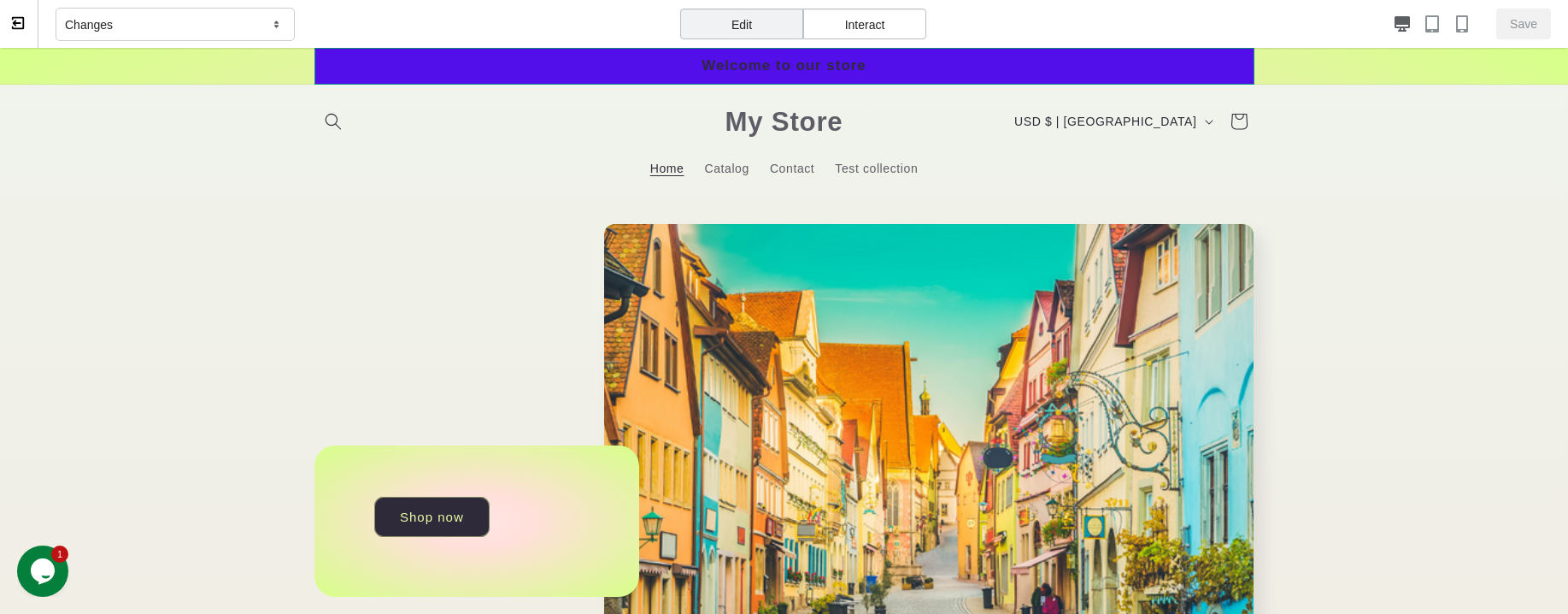
click at [1078, 64] on div "Welcome to our store" at bounding box center [784, 67] width 940 height 37
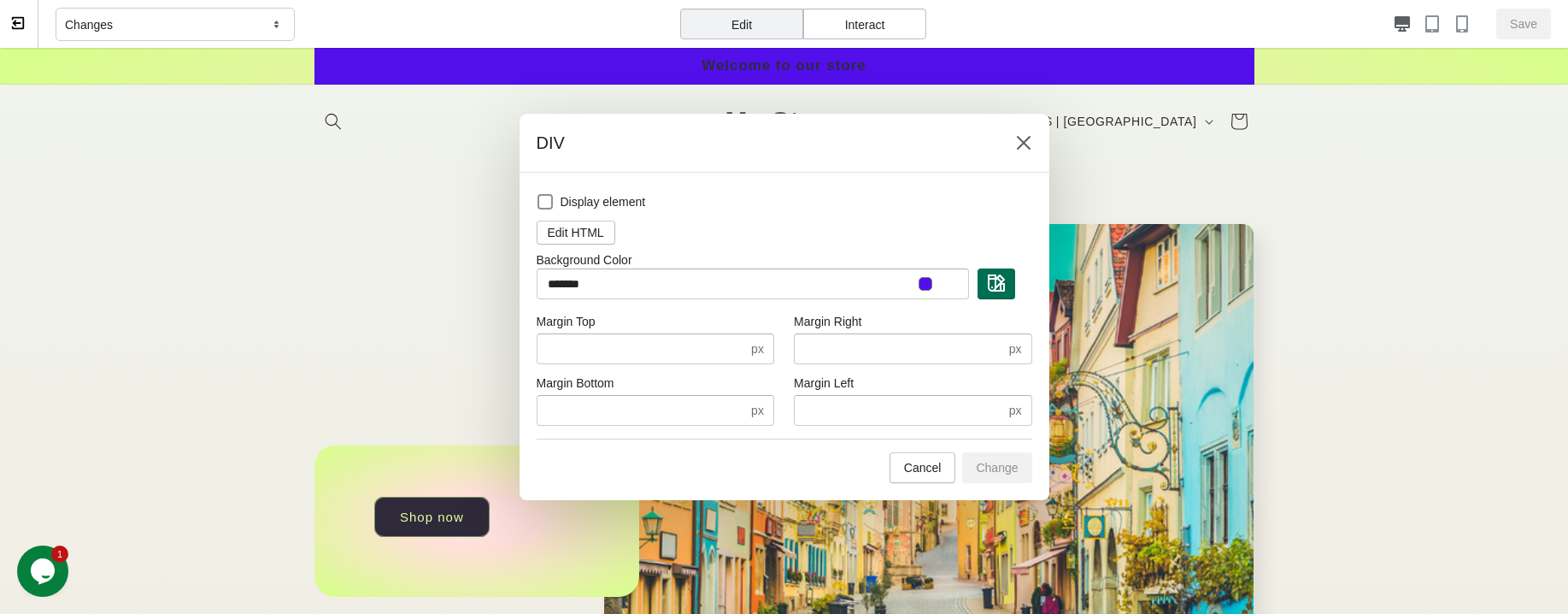
click at [1005, 284] on button "button" at bounding box center [996, 283] width 38 height 31
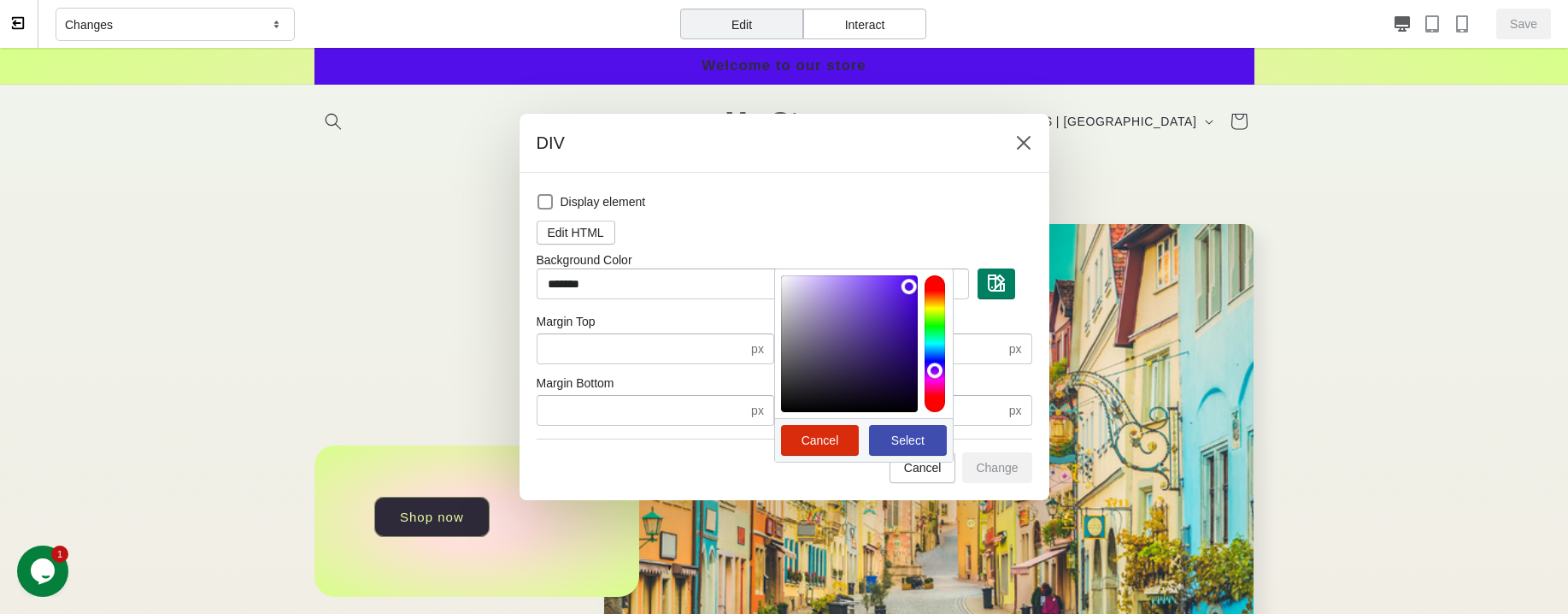
click at [938, 329] on div at bounding box center [934, 344] width 20 height 137
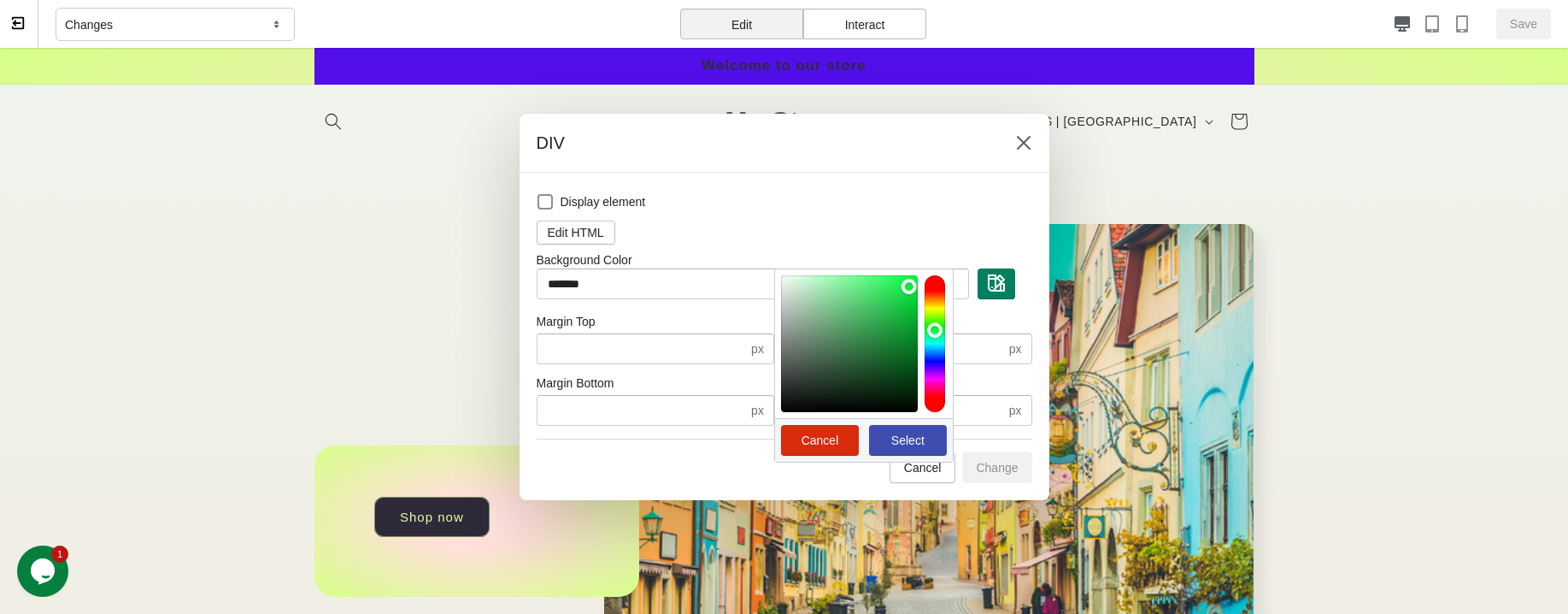
click at [896, 436] on span "Select" at bounding box center [908, 440] width 34 height 13
type input "*******"
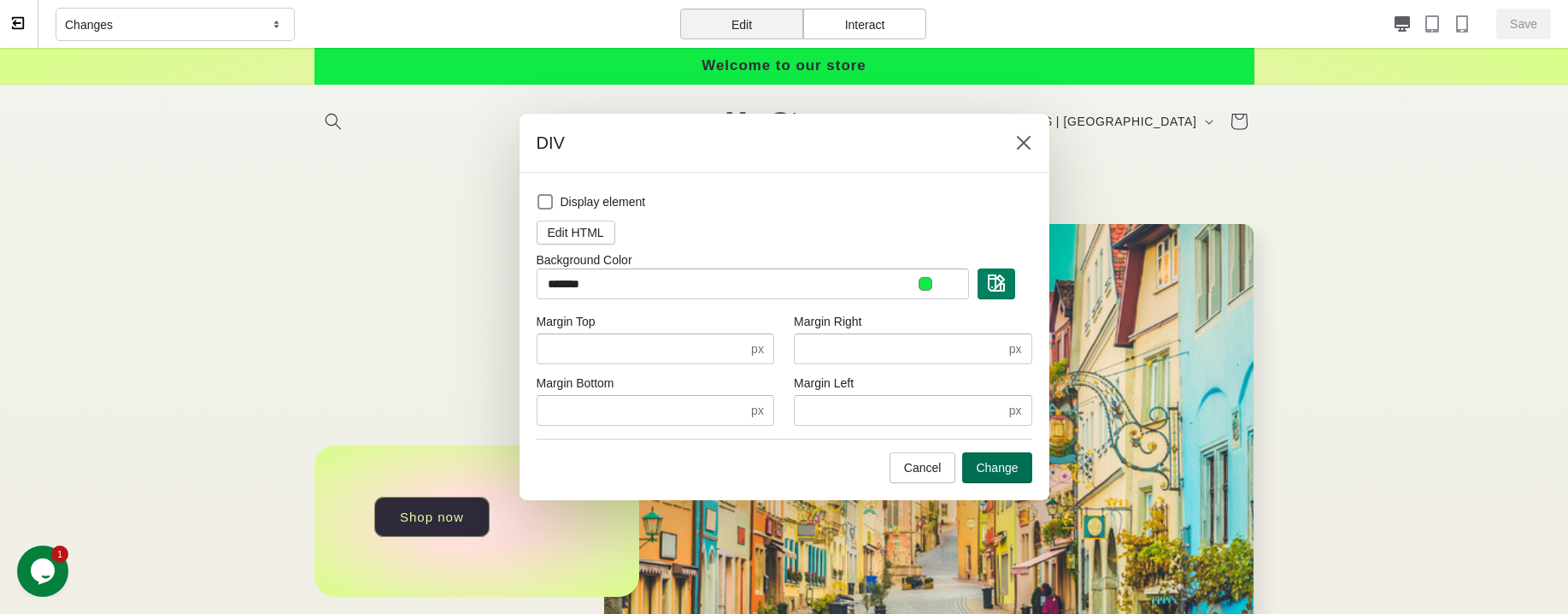
click at [976, 464] on span "Change" at bounding box center [997, 467] width 41 height 13
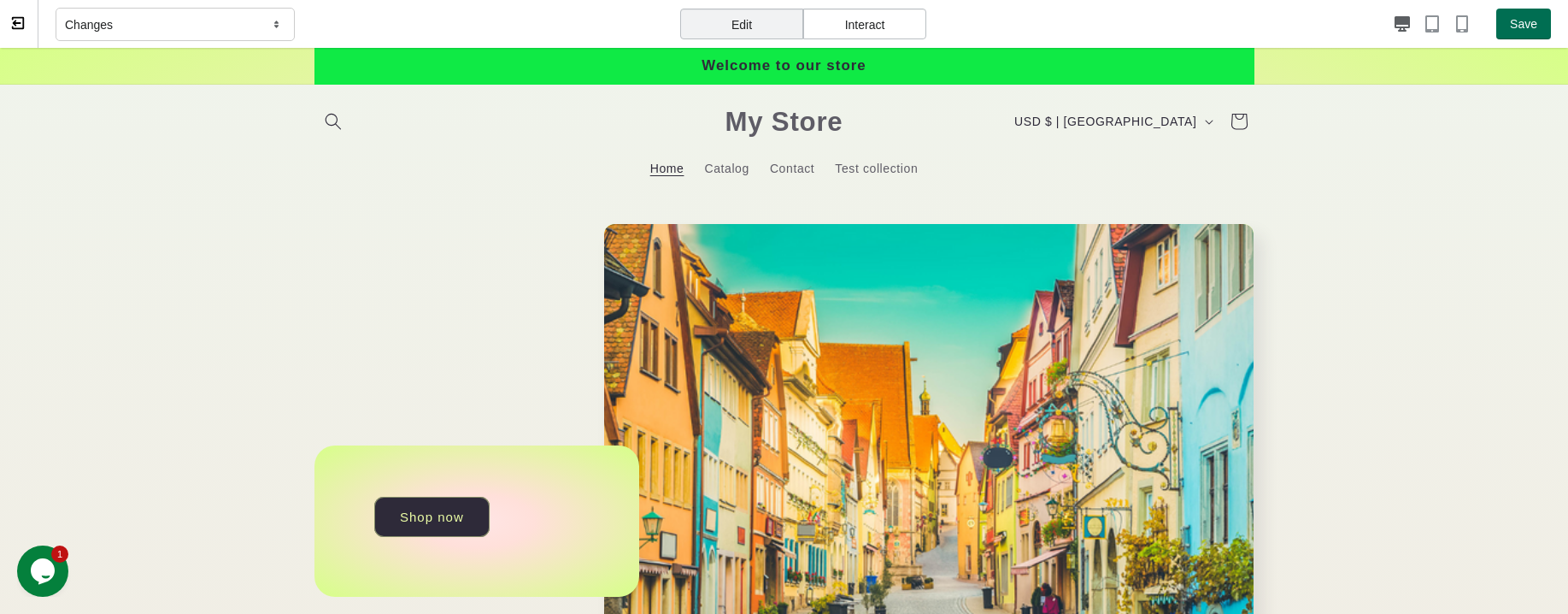
click at [1395, 21] on span "Save" at bounding box center [1524, 24] width 27 height 13
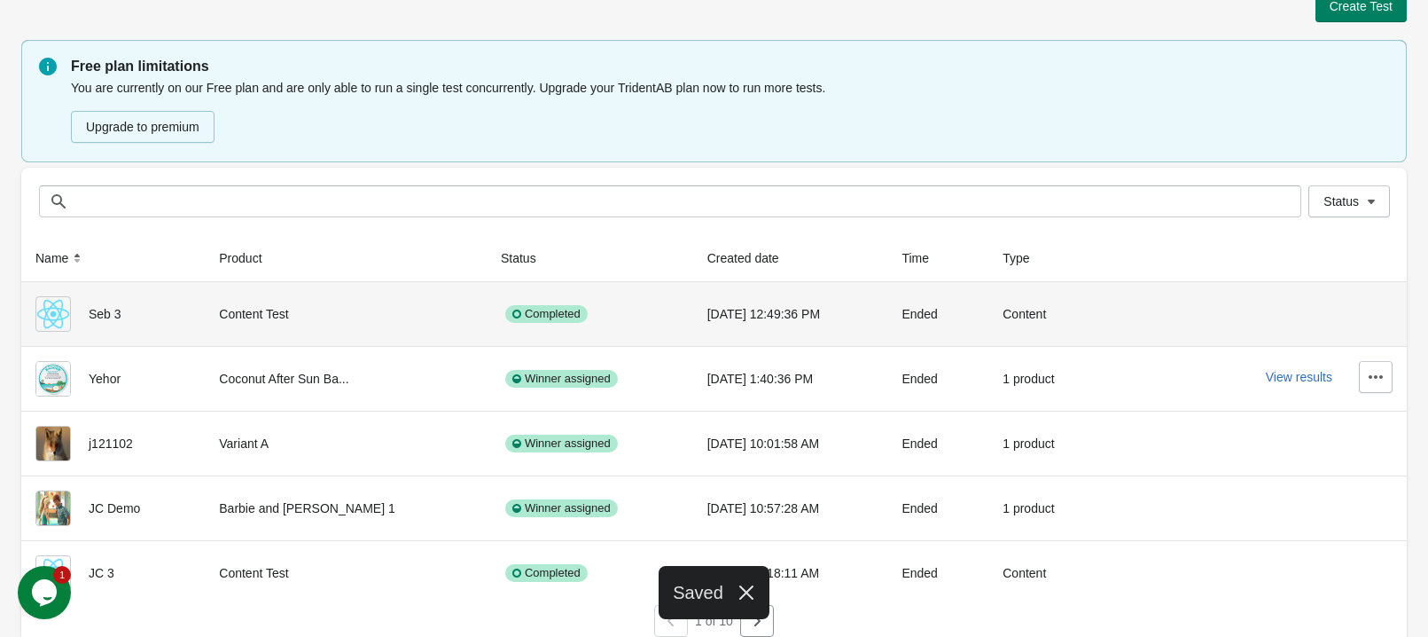
scroll to position [43, 0]
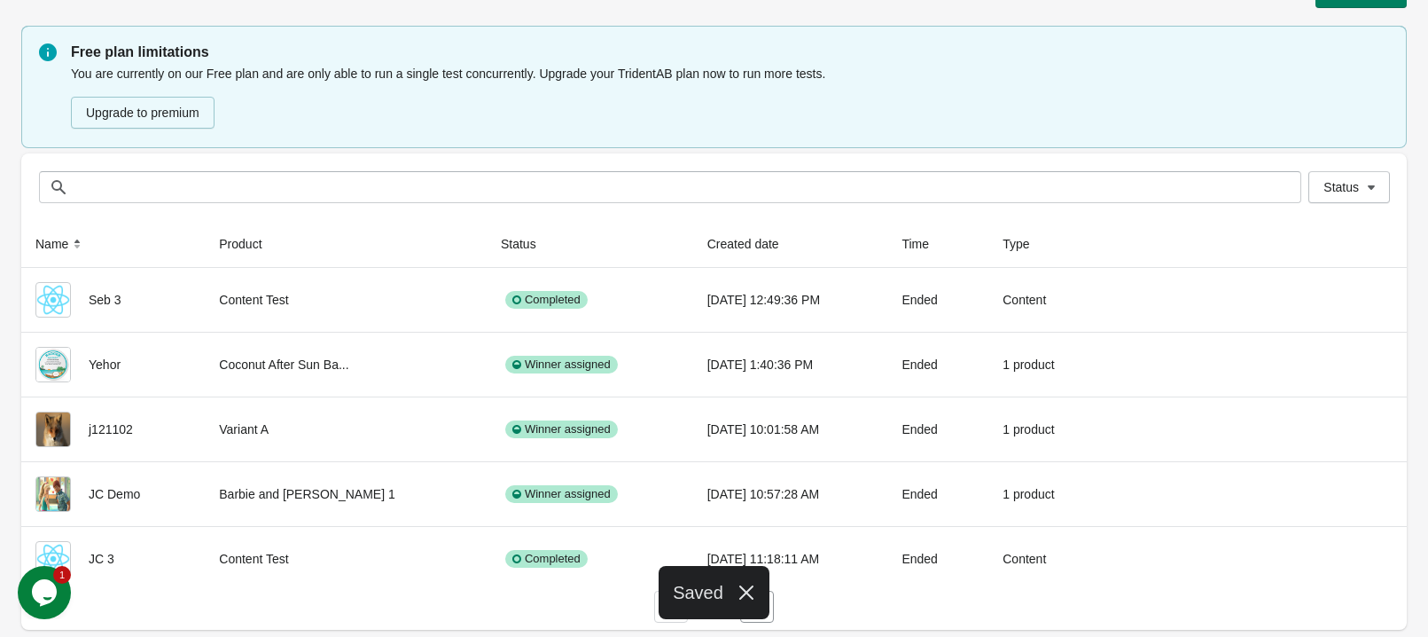
click at [739, 591] on icon "button" at bounding box center [747, 592] width 18 height 18
click at [748, 596] on button "button" at bounding box center [757, 607] width 34 height 32
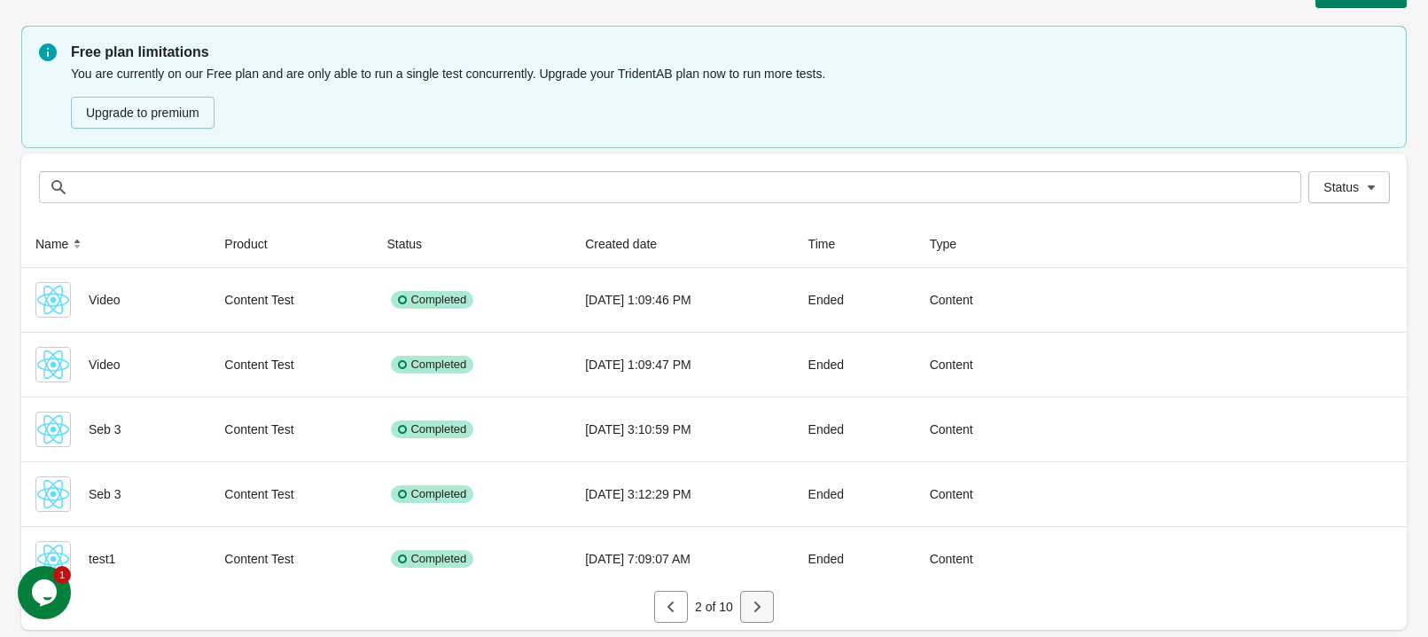
click at [756, 598] on icon "button" at bounding box center [757, 607] width 18 height 18
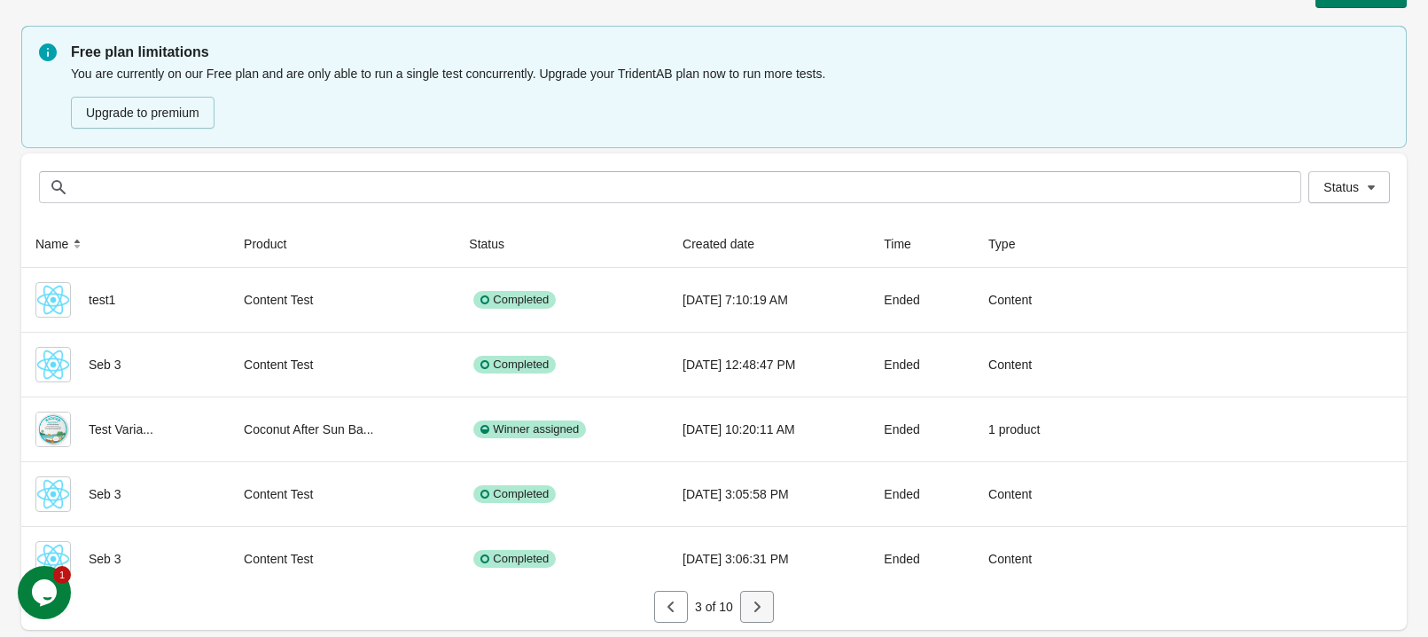
click at [762, 596] on button "button" at bounding box center [757, 607] width 34 height 32
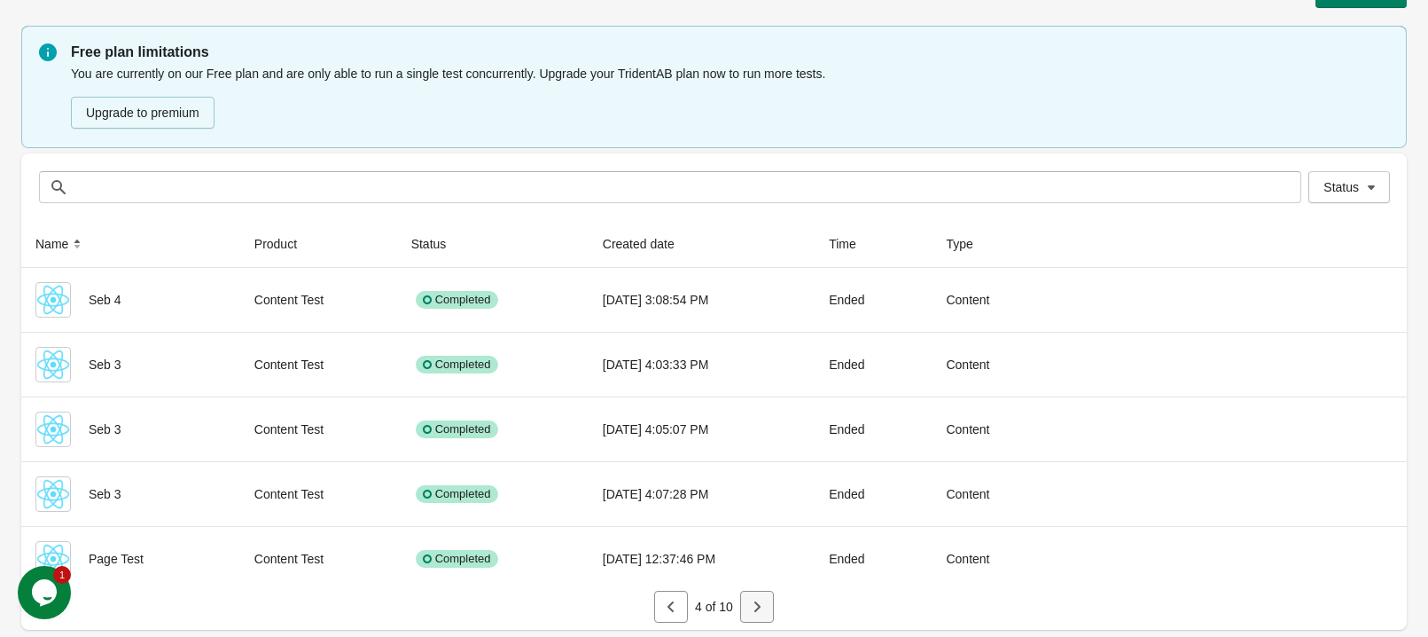
click at [752, 601] on icon "button" at bounding box center [757, 607] width 18 height 18
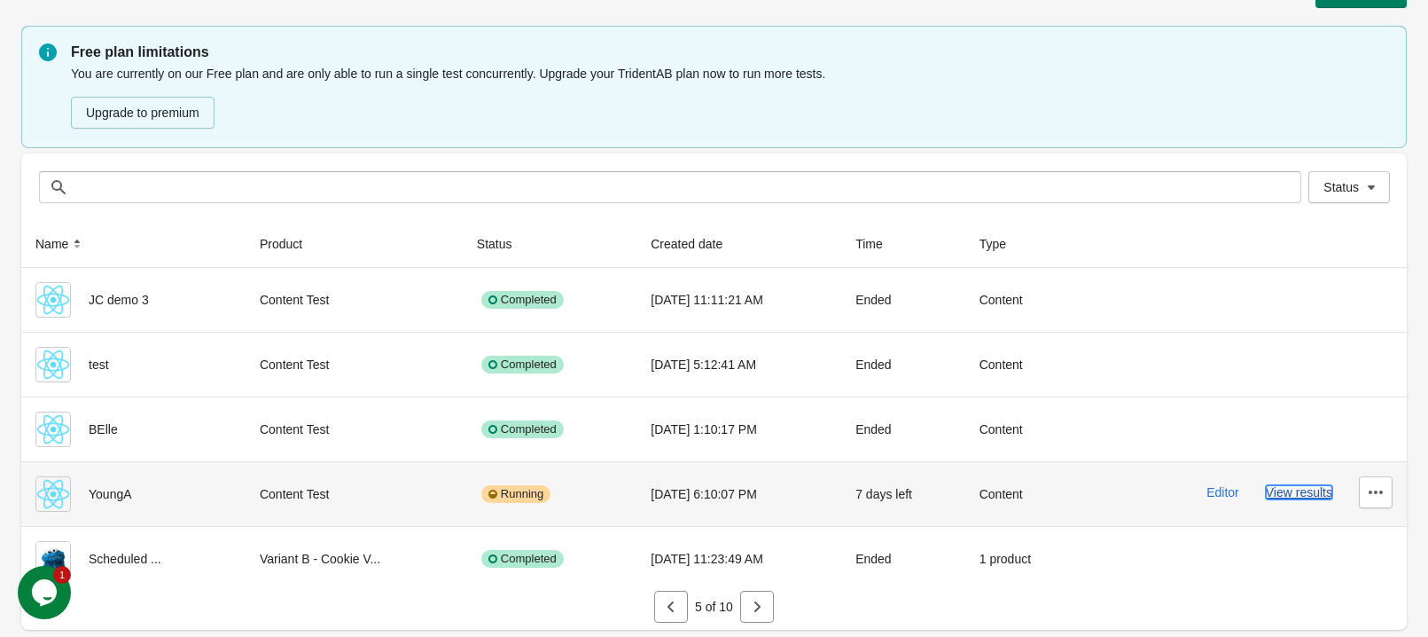
click at [1288, 495] on button "View results" at bounding box center [1299, 492] width 66 height 14
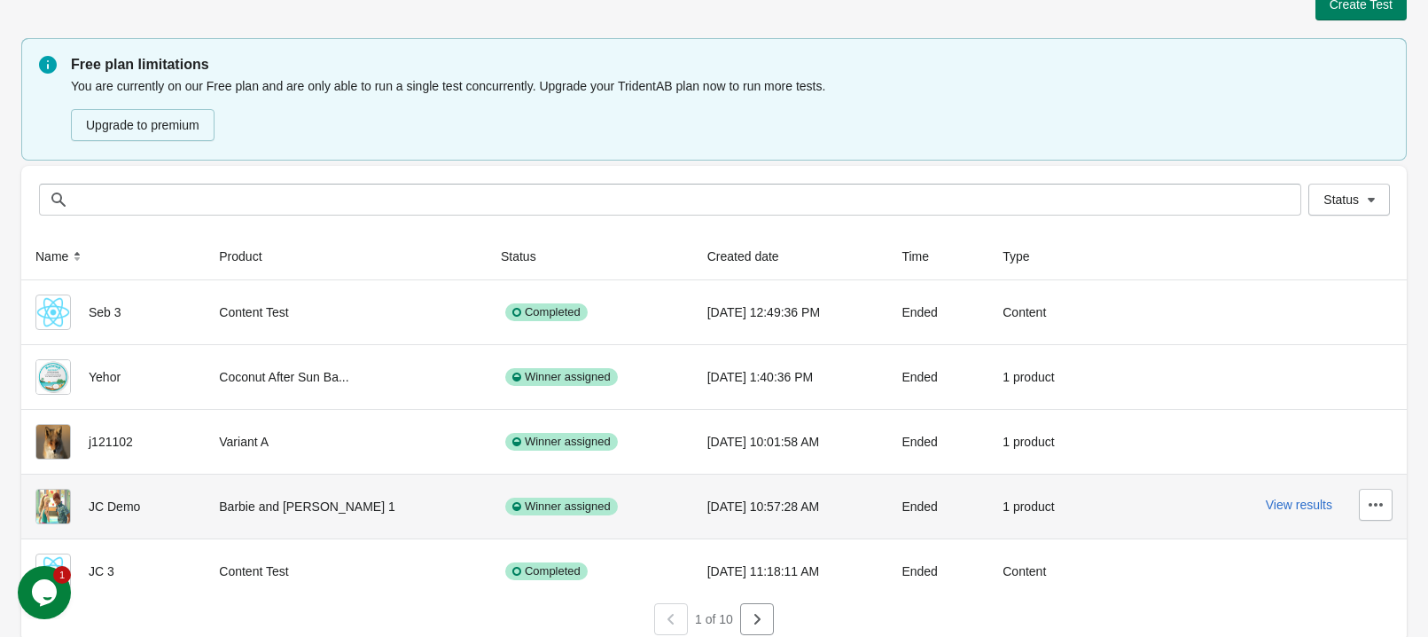
scroll to position [43, 0]
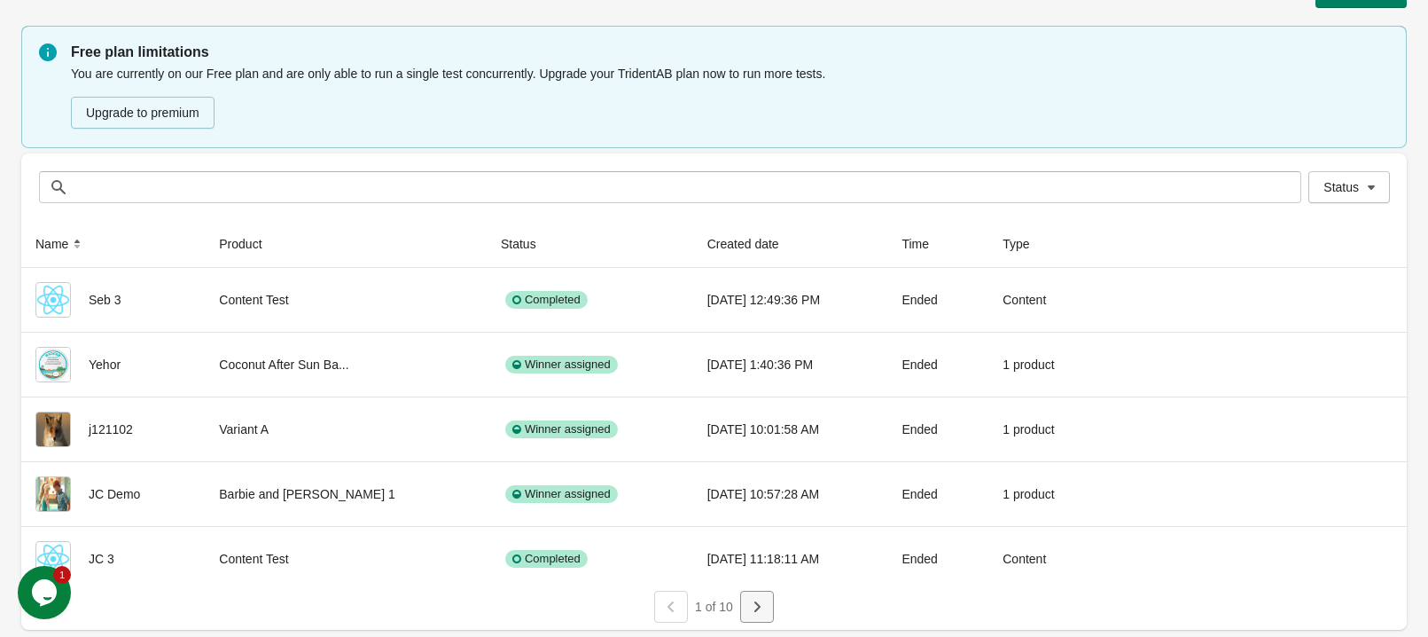
click at [753, 604] on icon "button" at bounding box center [757, 607] width 18 height 18
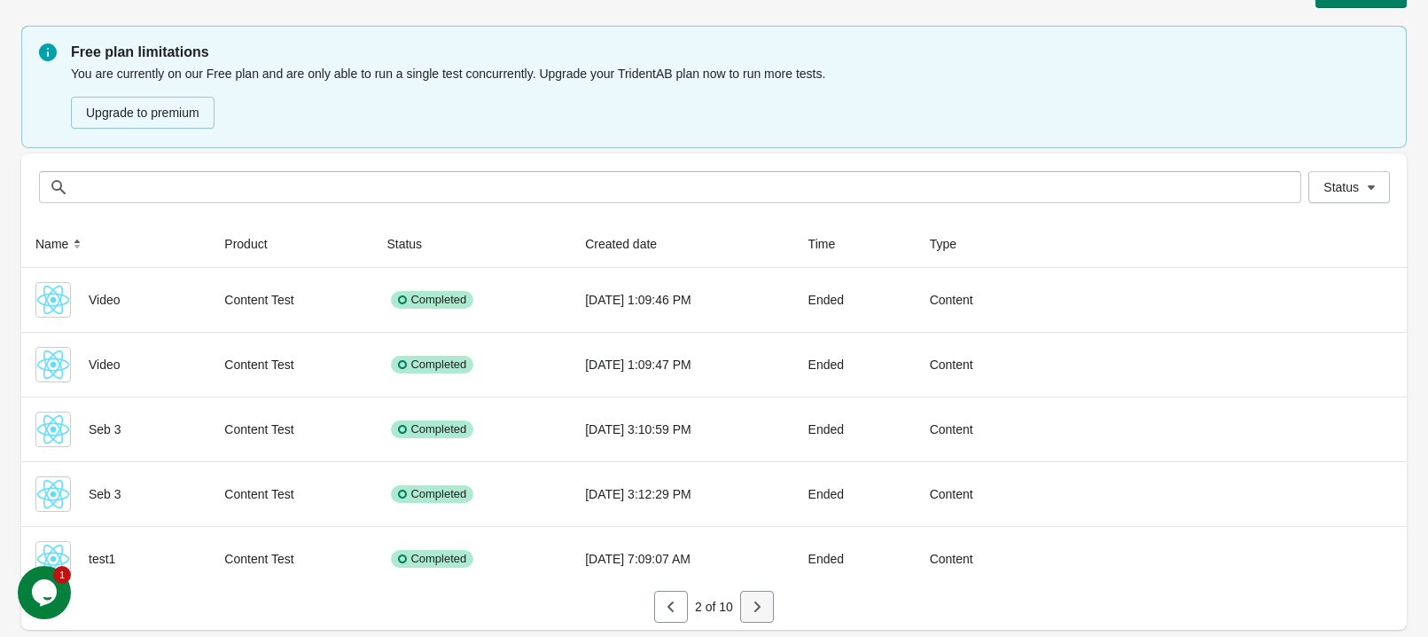
click at [753, 604] on icon "button" at bounding box center [757, 607] width 18 height 18
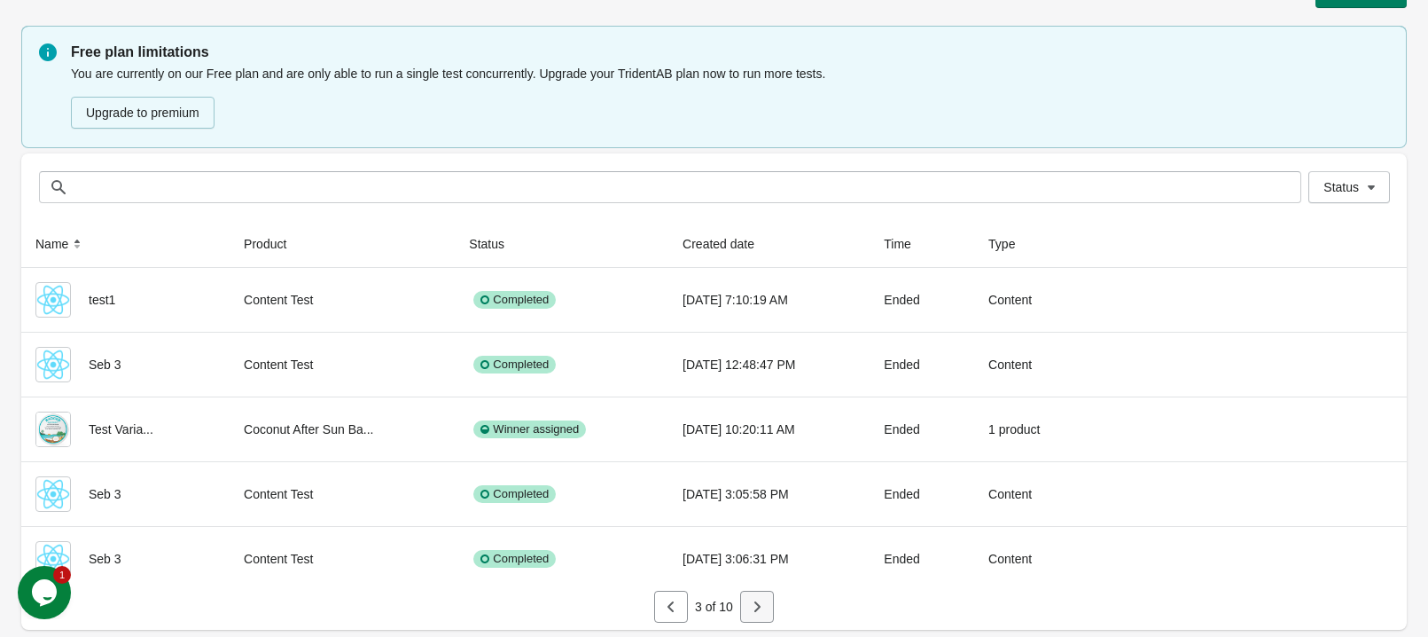
click at [755, 601] on icon "button" at bounding box center [757, 607] width 18 height 18
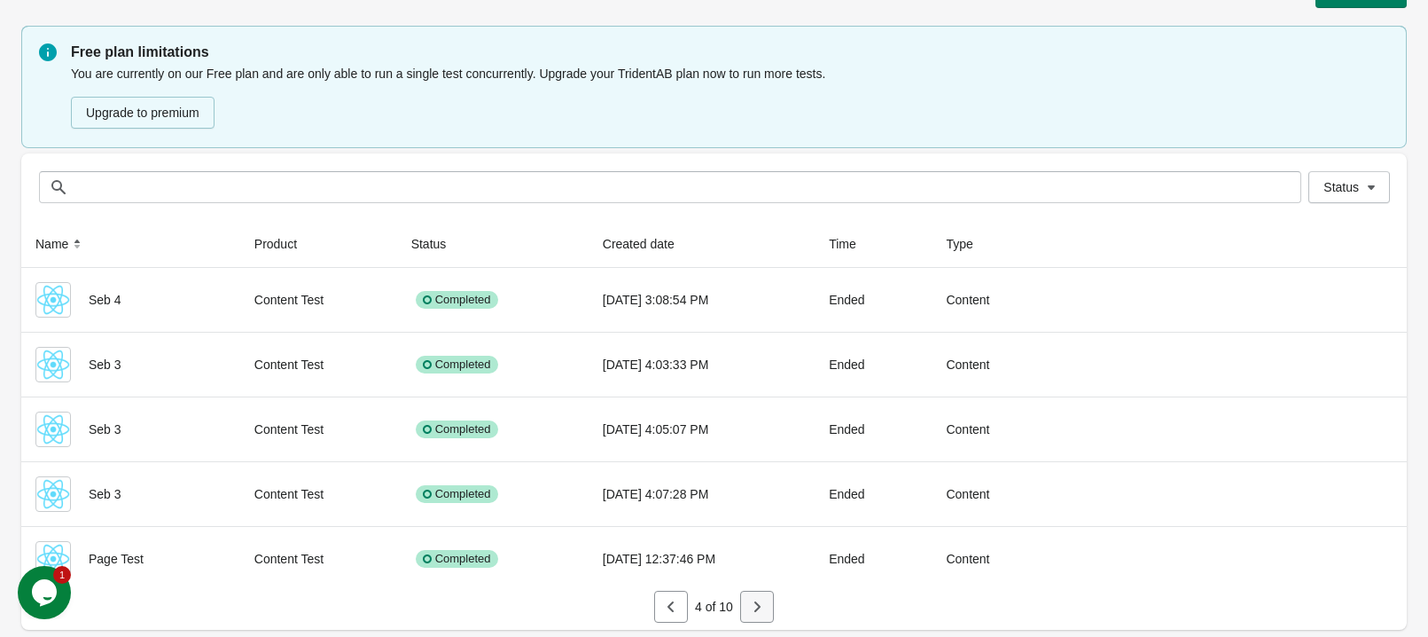
click at [755, 601] on icon "button" at bounding box center [757, 607] width 18 height 18
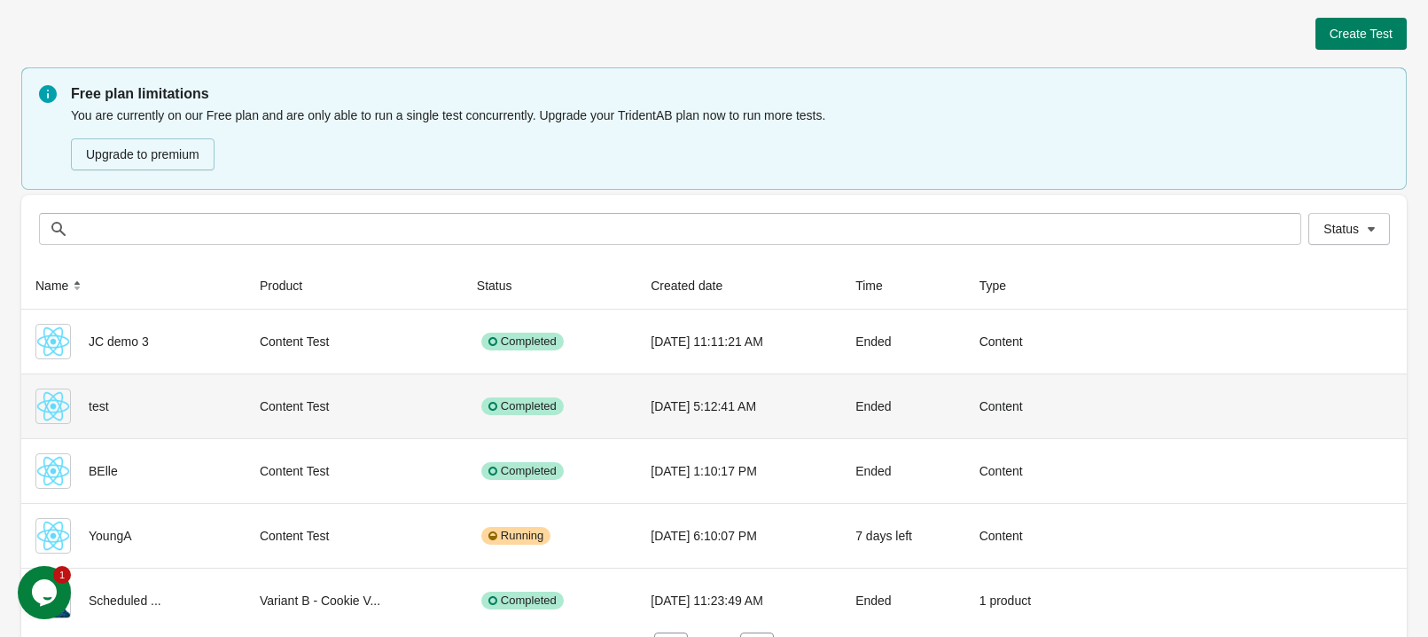
scroll to position [0, 0]
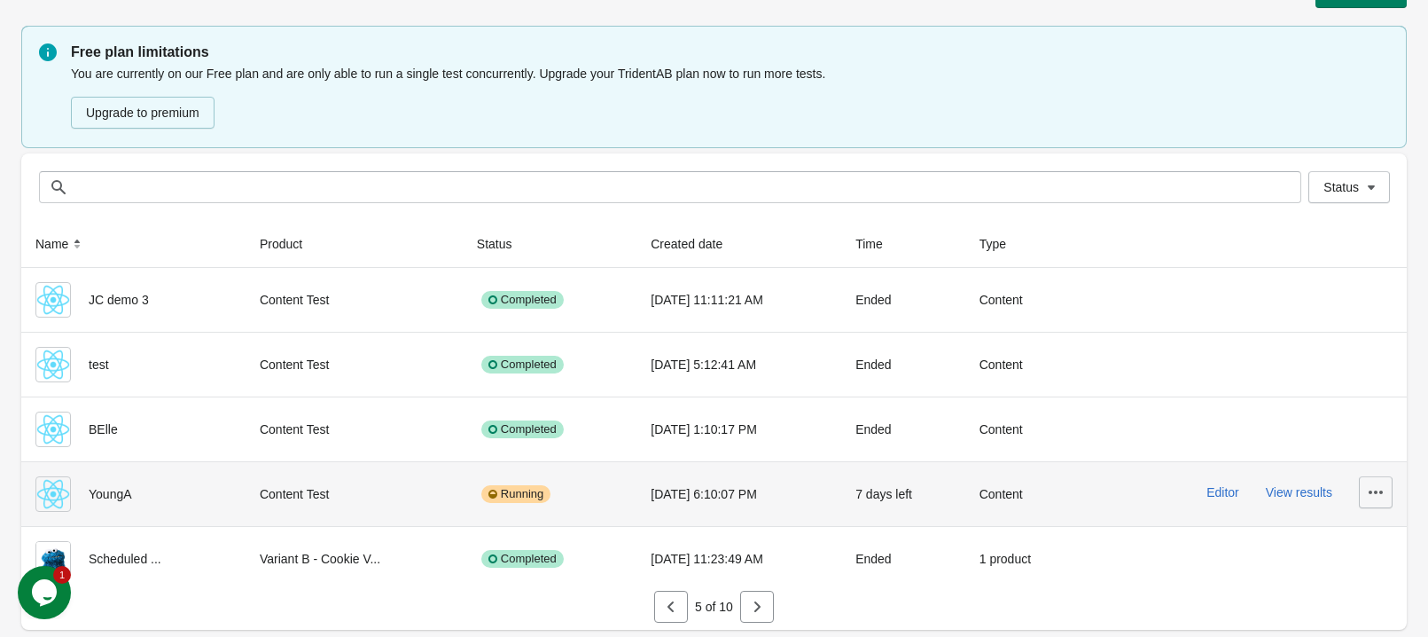
click at [1373, 483] on icon "button" at bounding box center [1376, 492] width 18 height 18
click at [1375, 441] on span "Finish" at bounding box center [1360, 448] width 35 height 18
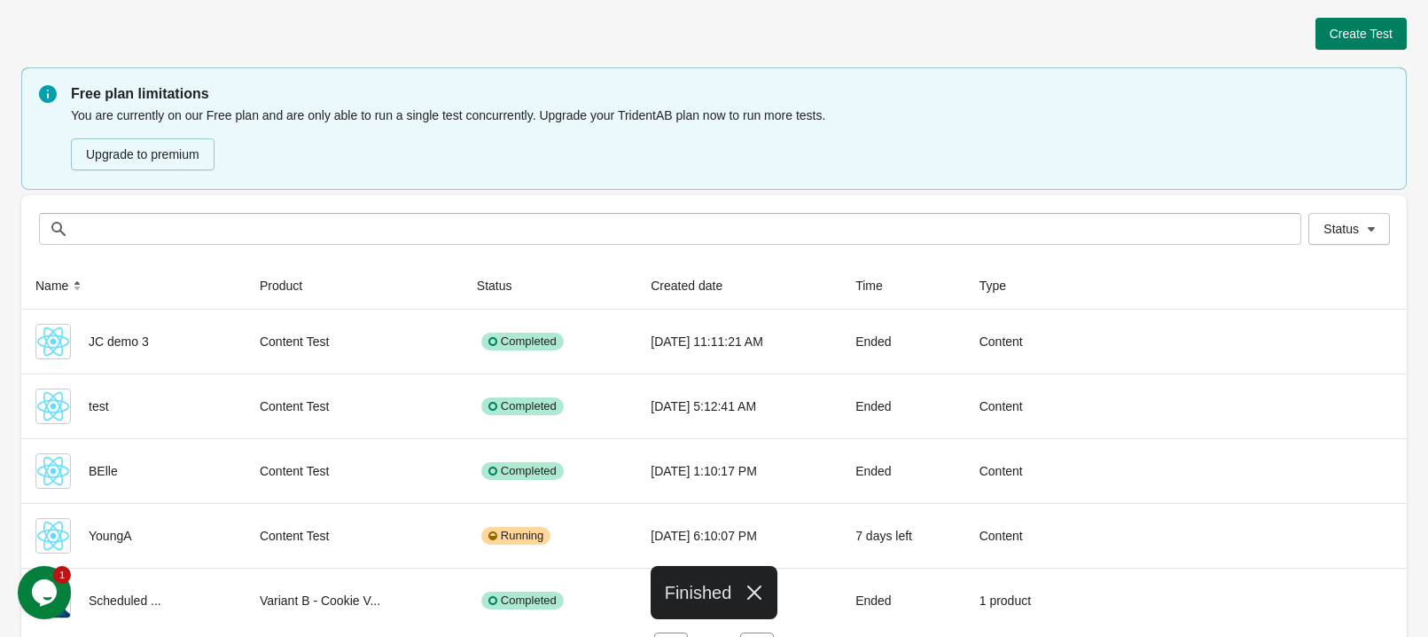
click at [762, 588] on icon "button" at bounding box center [755, 592] width 18 height 18
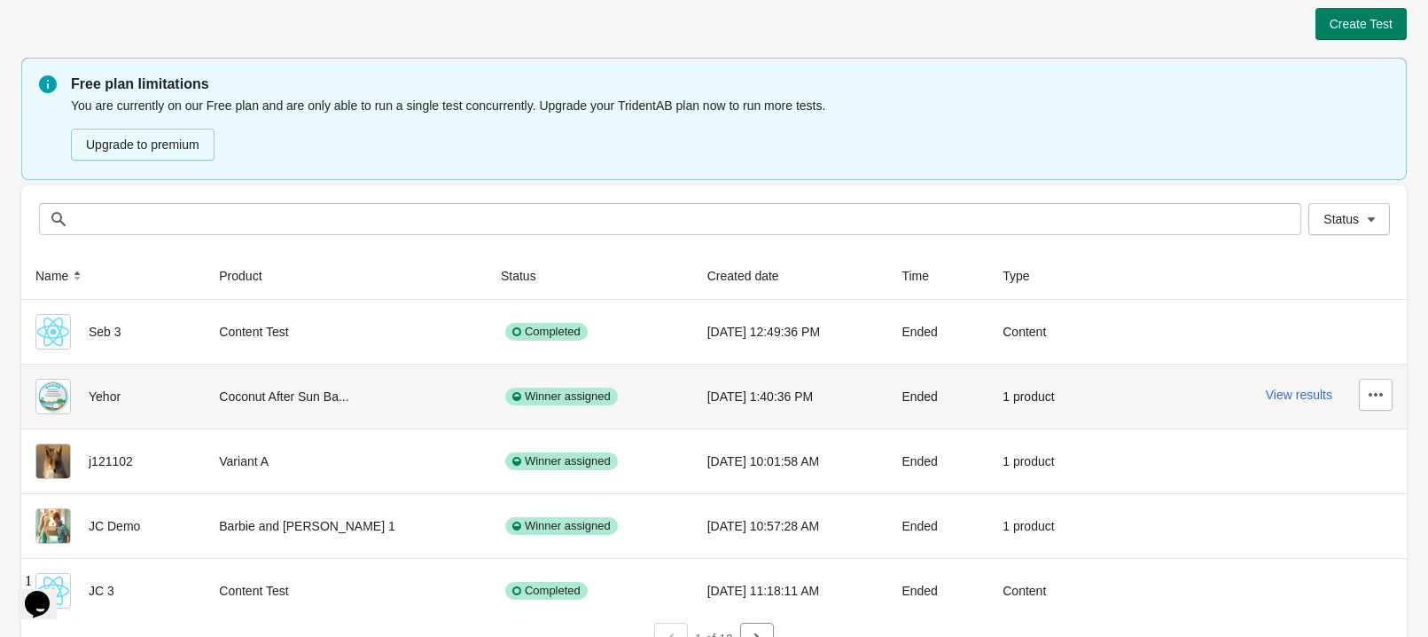
scroll to position [43, 0]
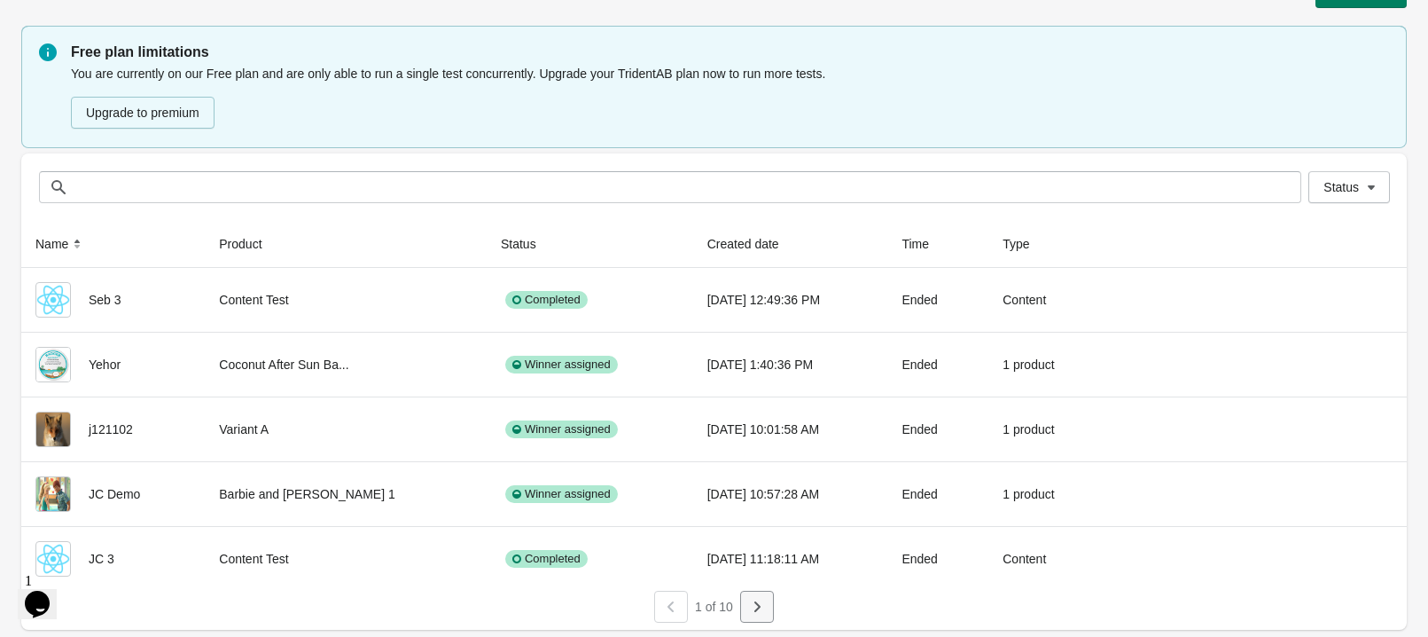
click at [751, 606] on icon "button" at bounding box center [757, 607] width 18 height 18
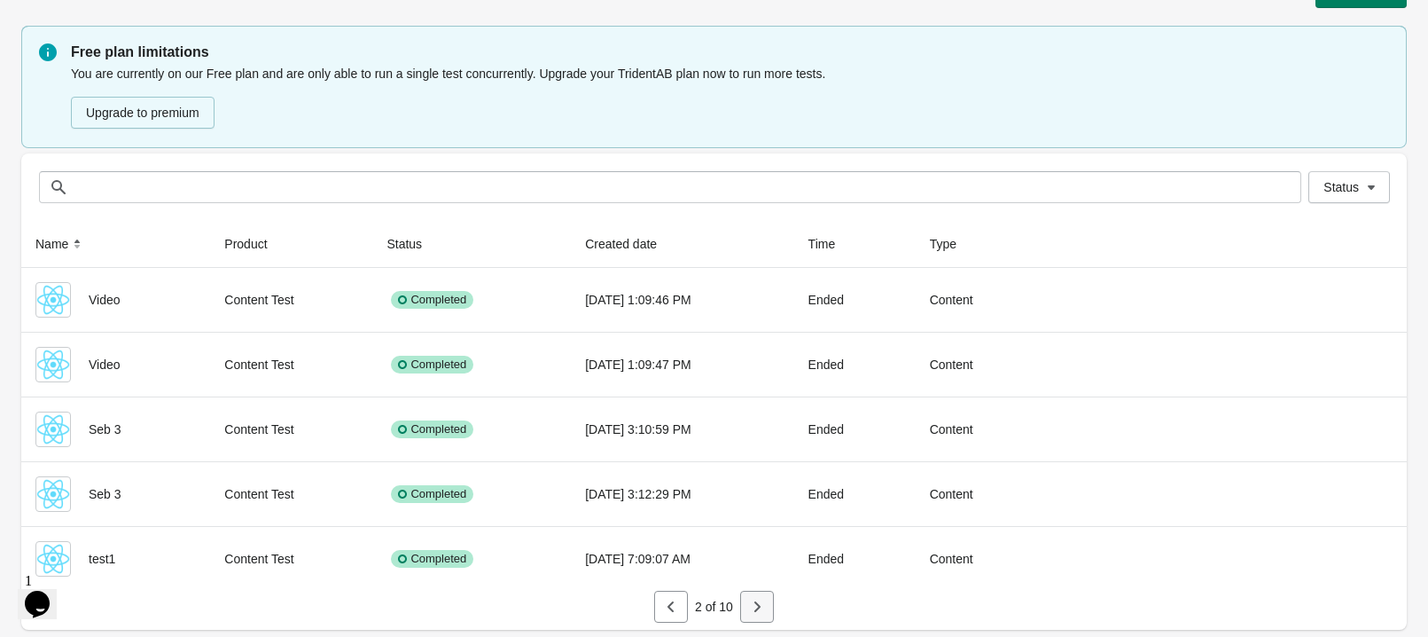
click at [748, 601] on icon "button" at bounding box center [757, 607] width 18 height 18
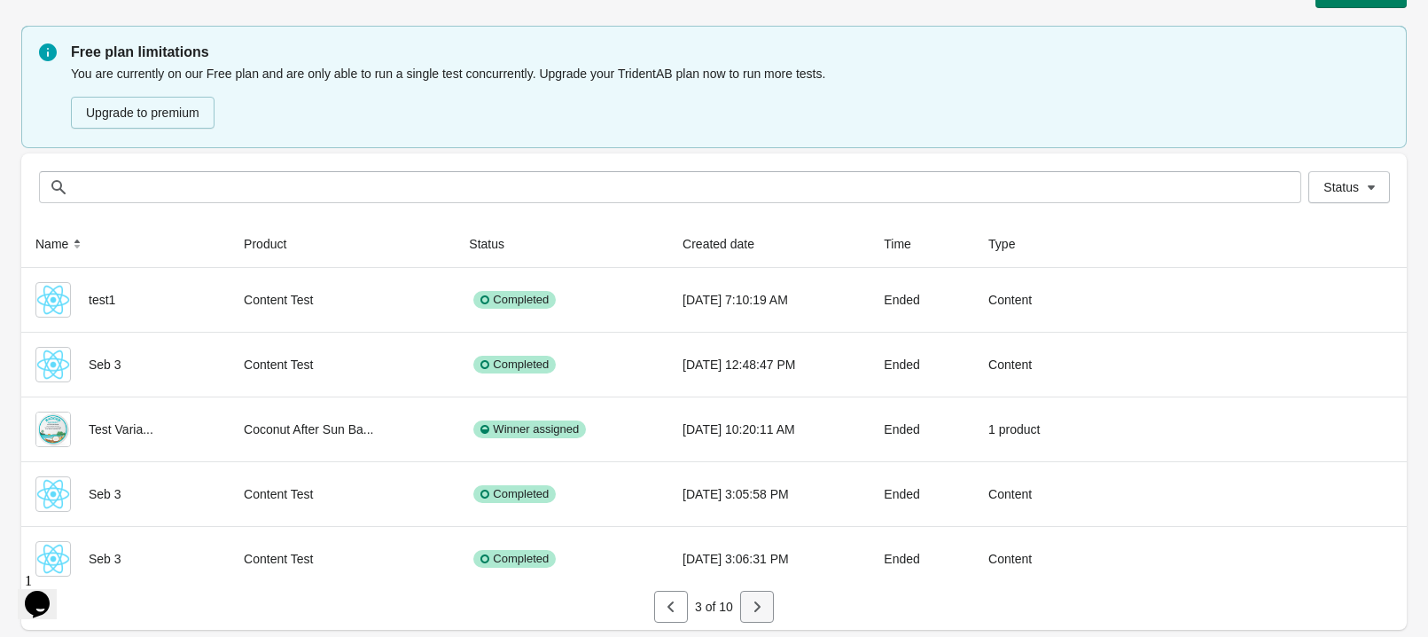
click at [769, 599] on button "button" at bounding box center [757, 607] width 34 height 32
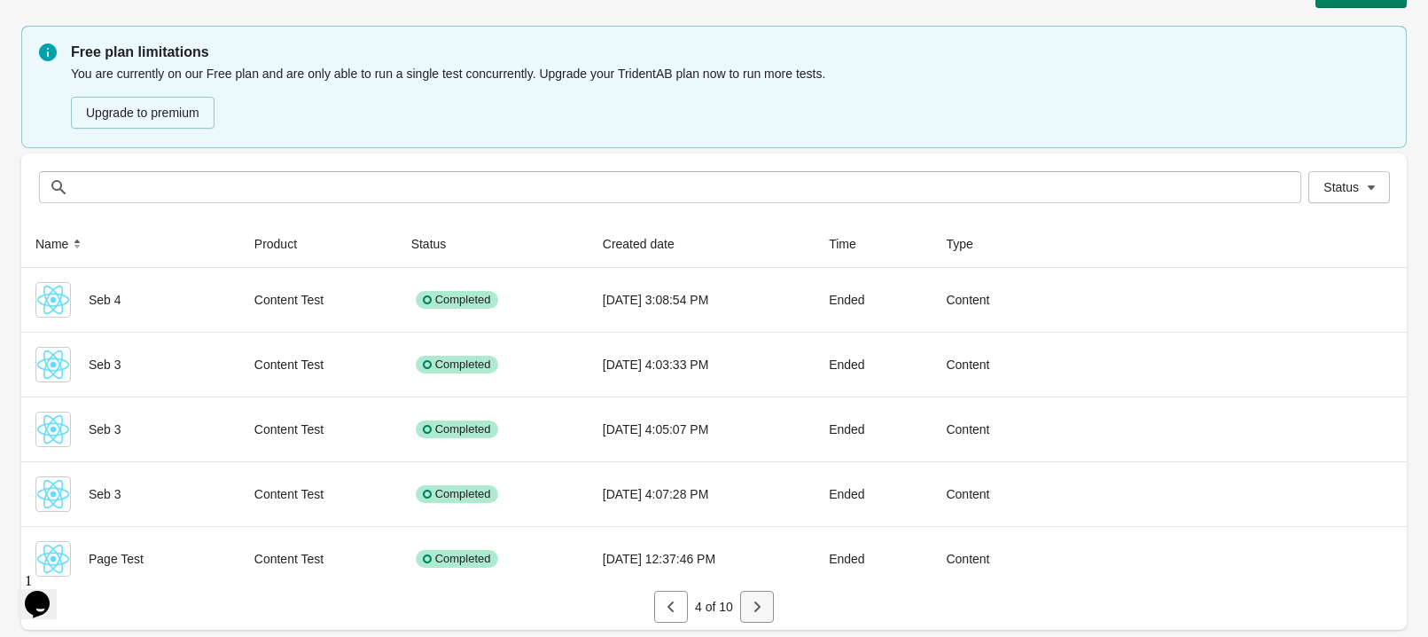
click at [755, 604] on icon "button" at bounding box center [757, 607] width 18 height 18
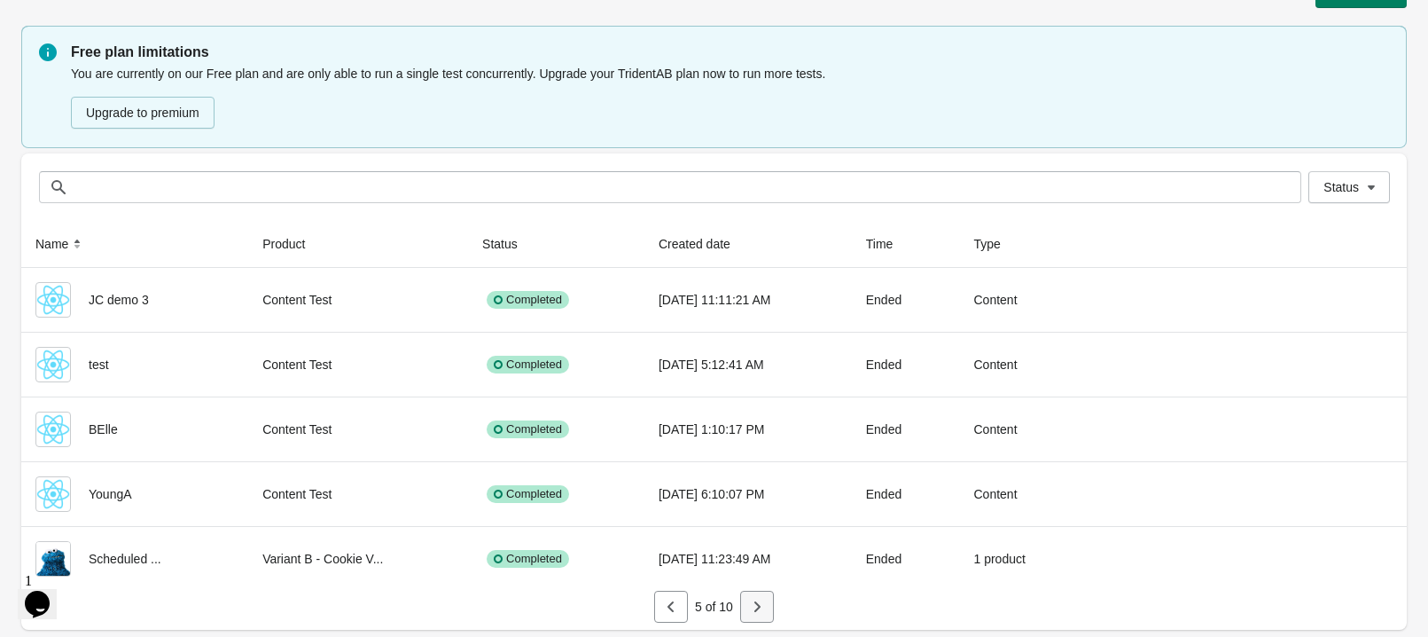
click at [755, 599] on icon "button" at bounding box center [757, 607] width 18 height 18
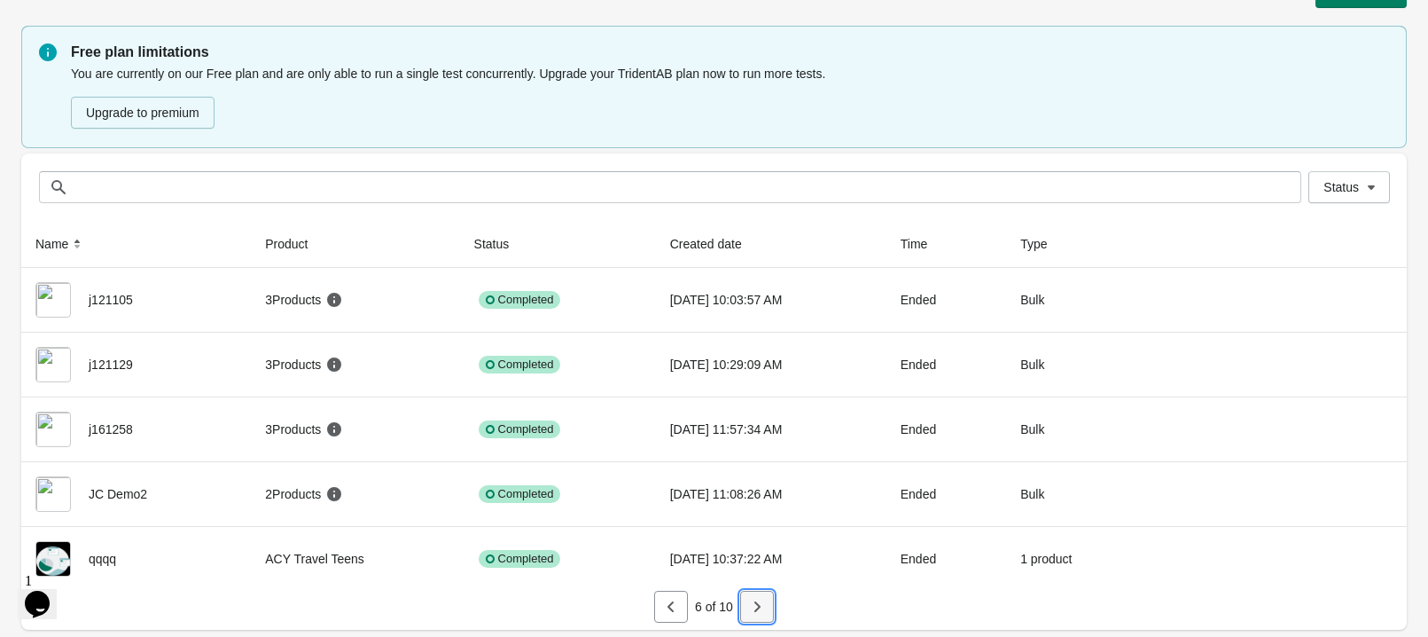
click at [747, 598] on button "button" at bounding box center [757, 607] width 34 height 32
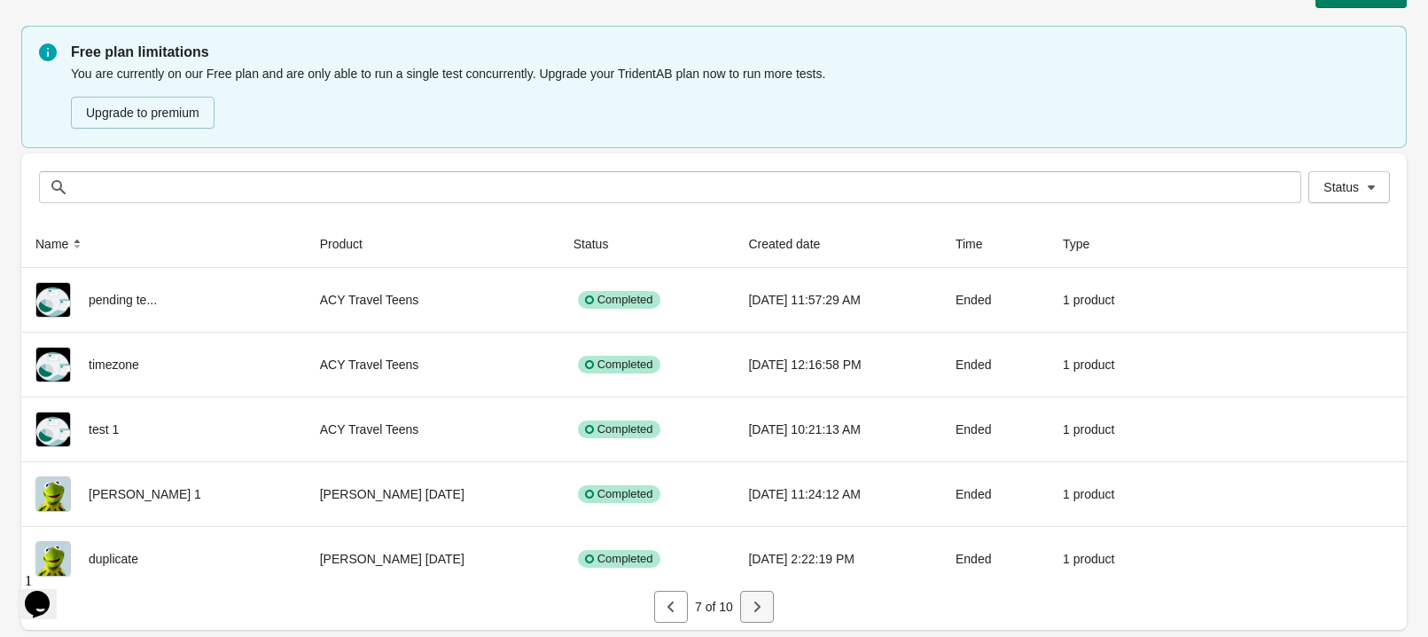
click at [761, 608] on icon "button" at bounding box center [757, 607] width 18 height 18
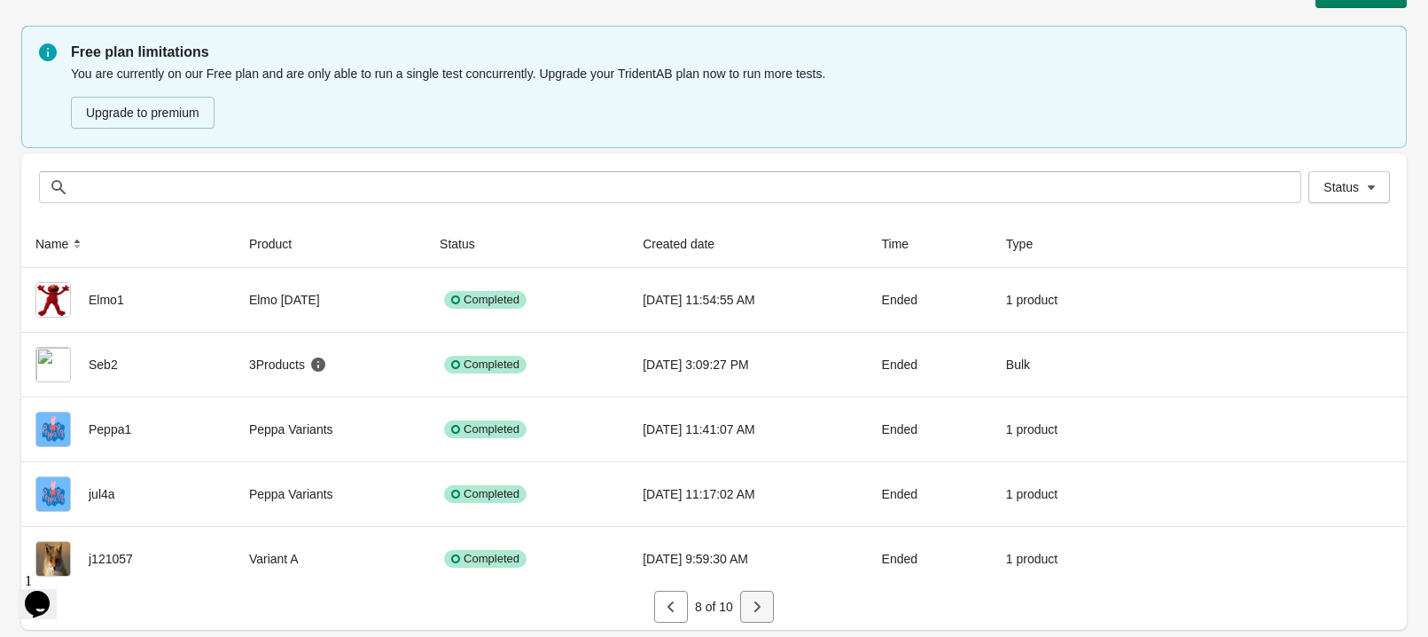
click at [757, 594] on button "button" at bounding box center [757, 607] width 34 height 32
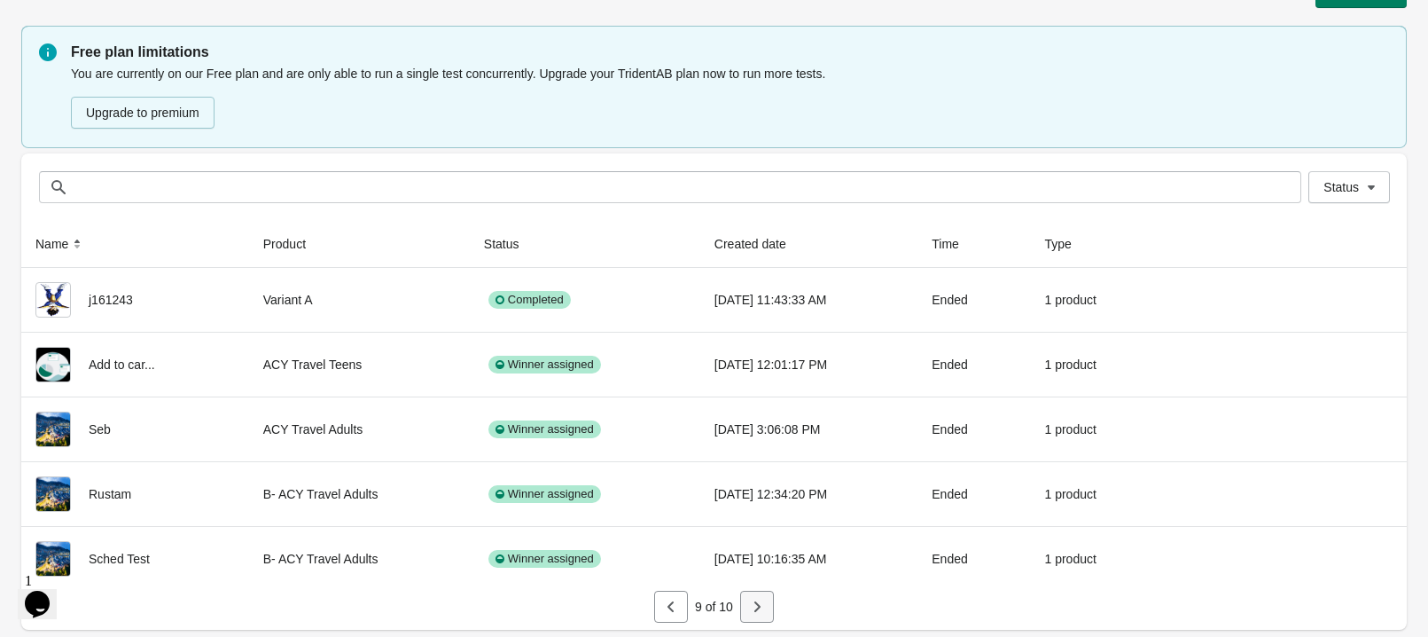
click at [769, 610] on button "button" at bounding box center [757, 607] width 34 height 32
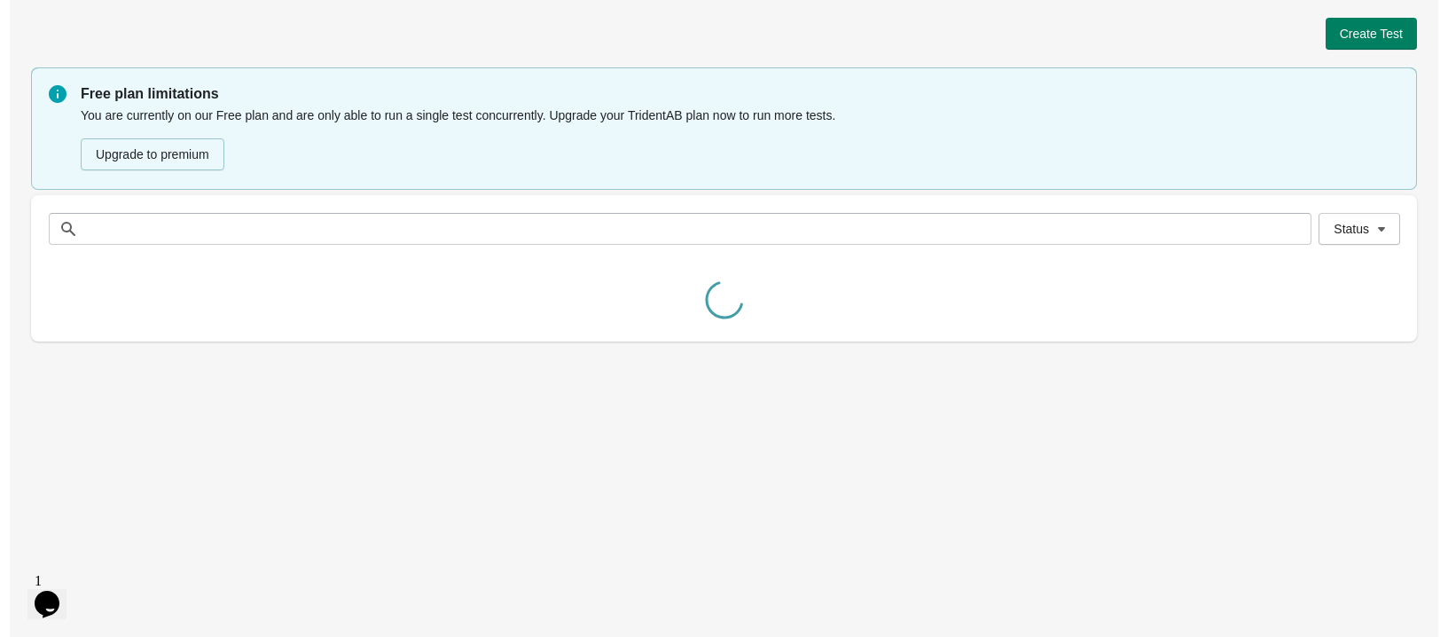
scroll to position [0, 0]
